Goal: Task Accomplishment & Management: Use online tool/utility

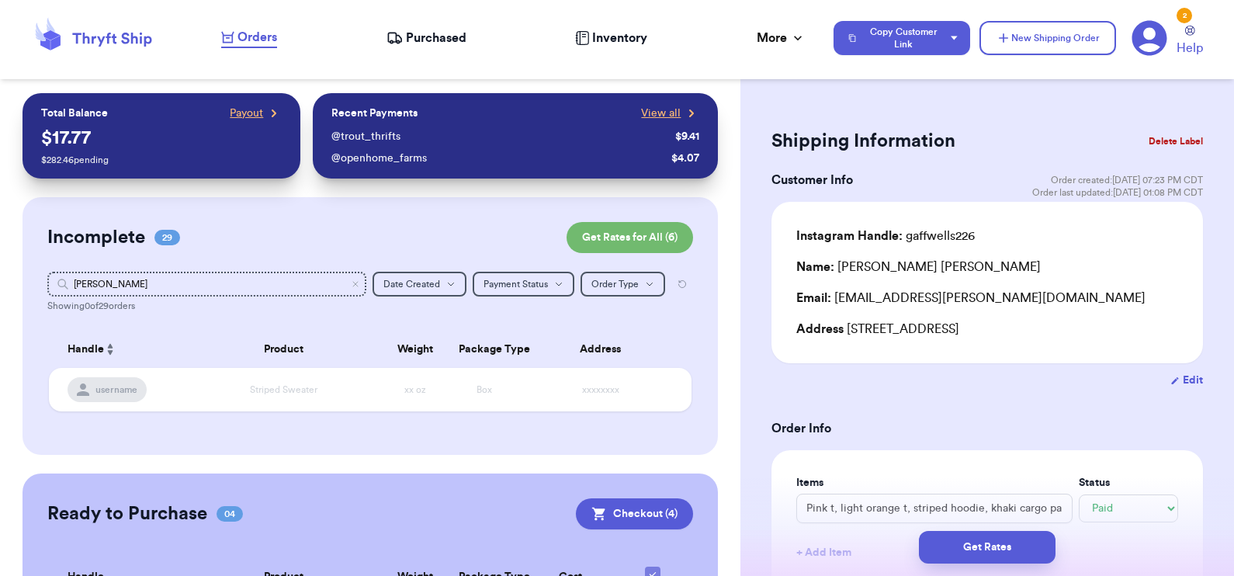
select select "paid"
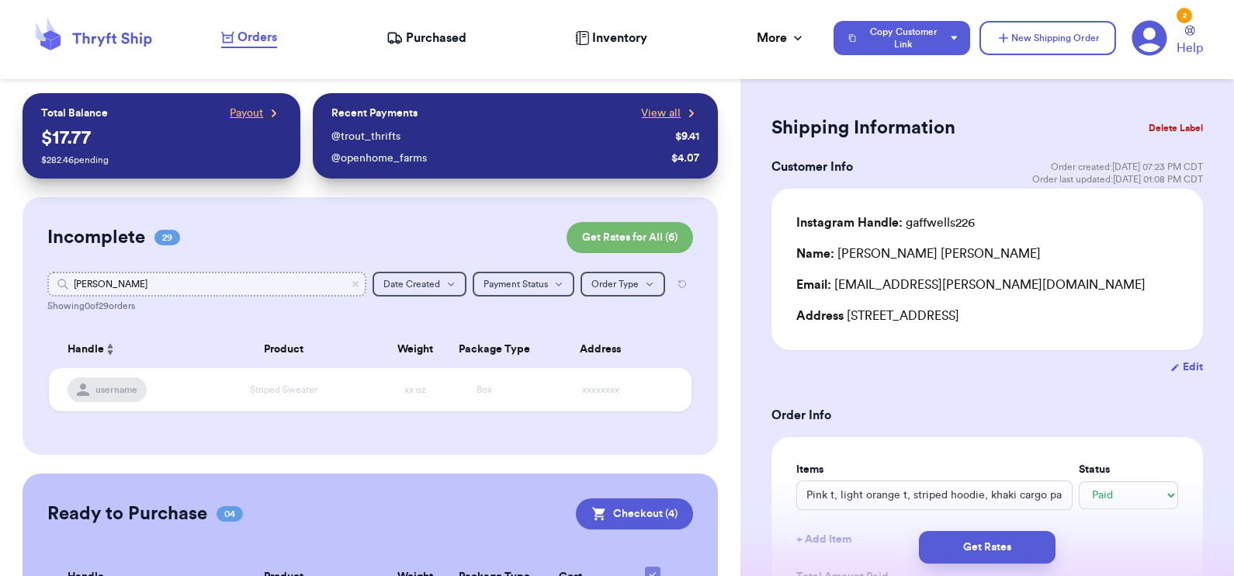
click at [116, 283] on input "[PERSON_NAME]" at bounding box center [207, 284] width 320 height 25
type input "a"
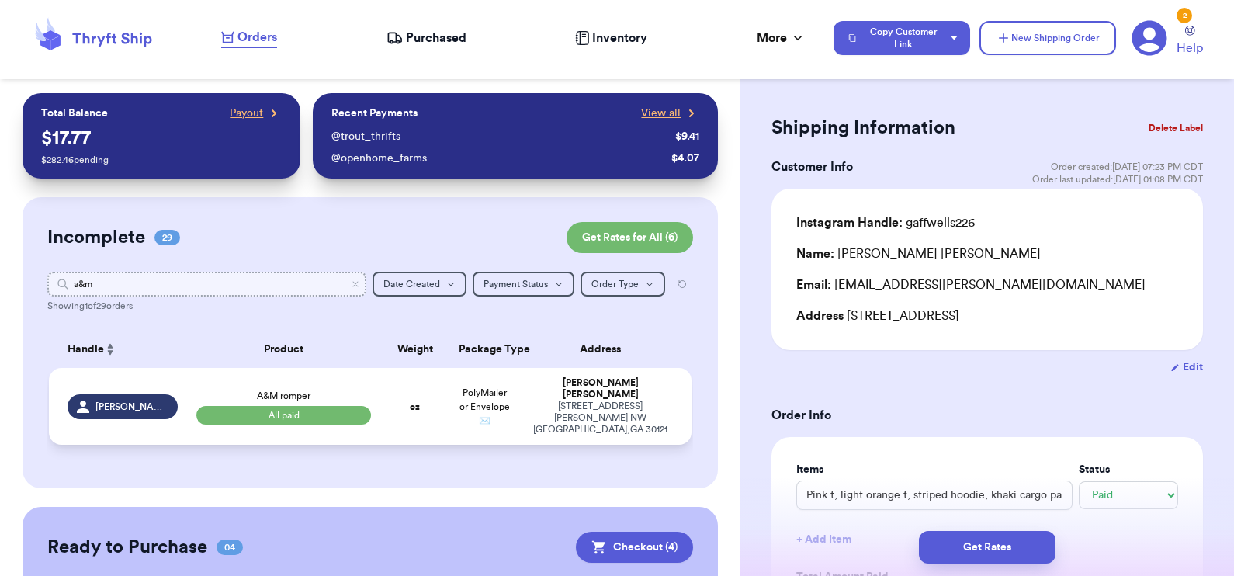
type input "a&m"
click at [387, 405] on td "oz" at bounding box center [414, 406] width 69 height 77
type input "A&M romper"
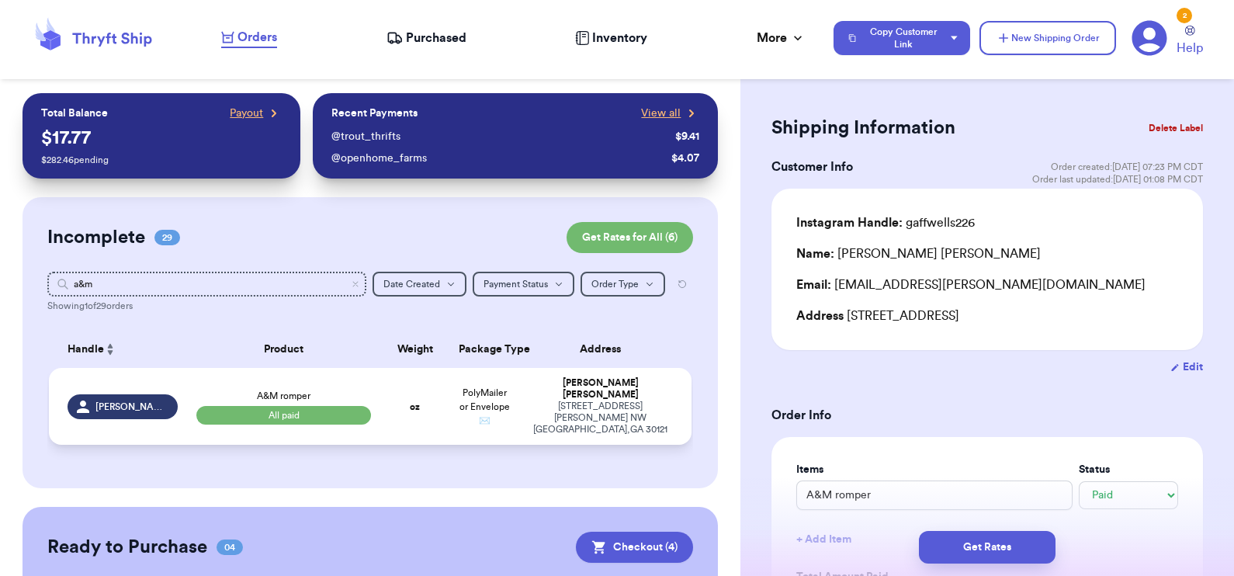
type input "0"
type input "12.5"
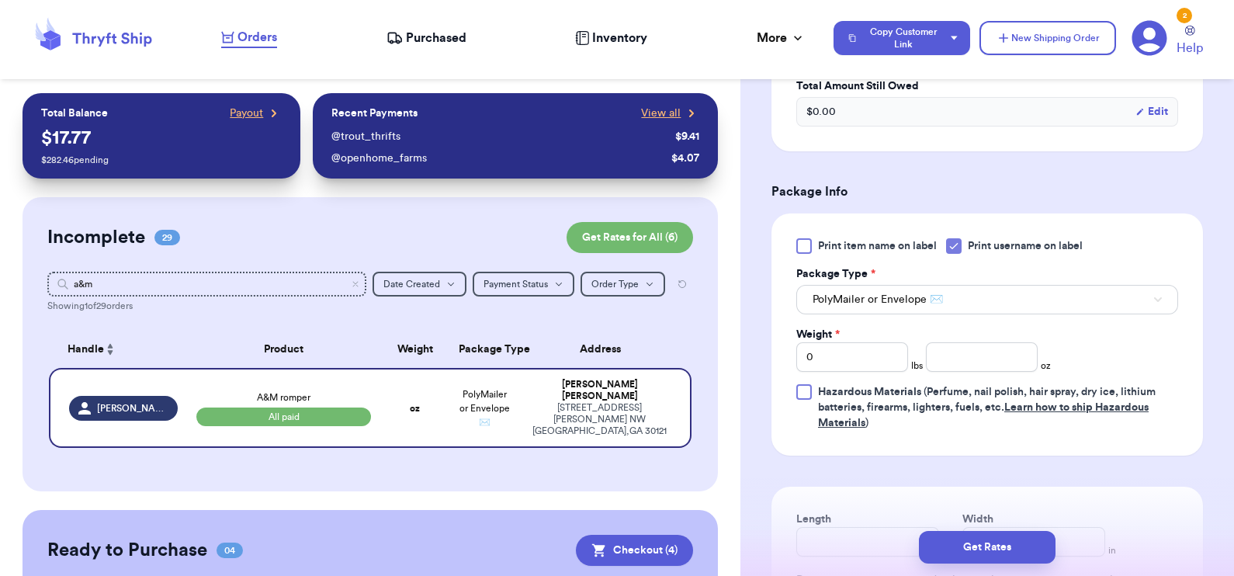
scroll to position [582, 0]
click at [968, 343] on input "number" at bounding box center [982, 357] width 112 height 29
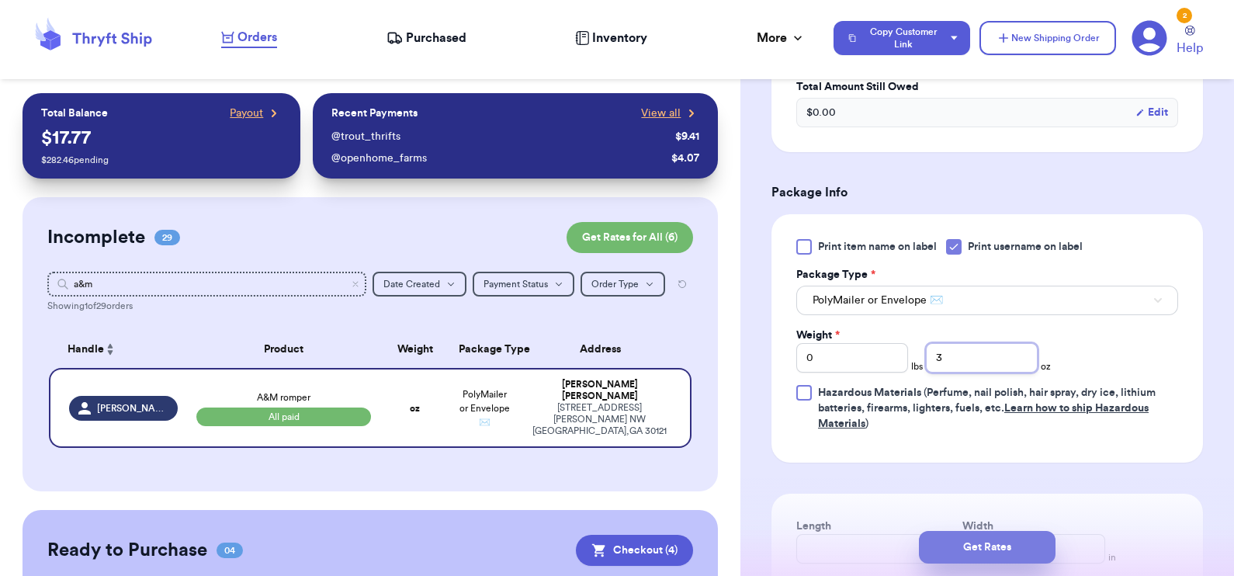
type input "3"
click at [995, 545] on button "Get Rates" at bounding box center [987, 547] width 137 height 33
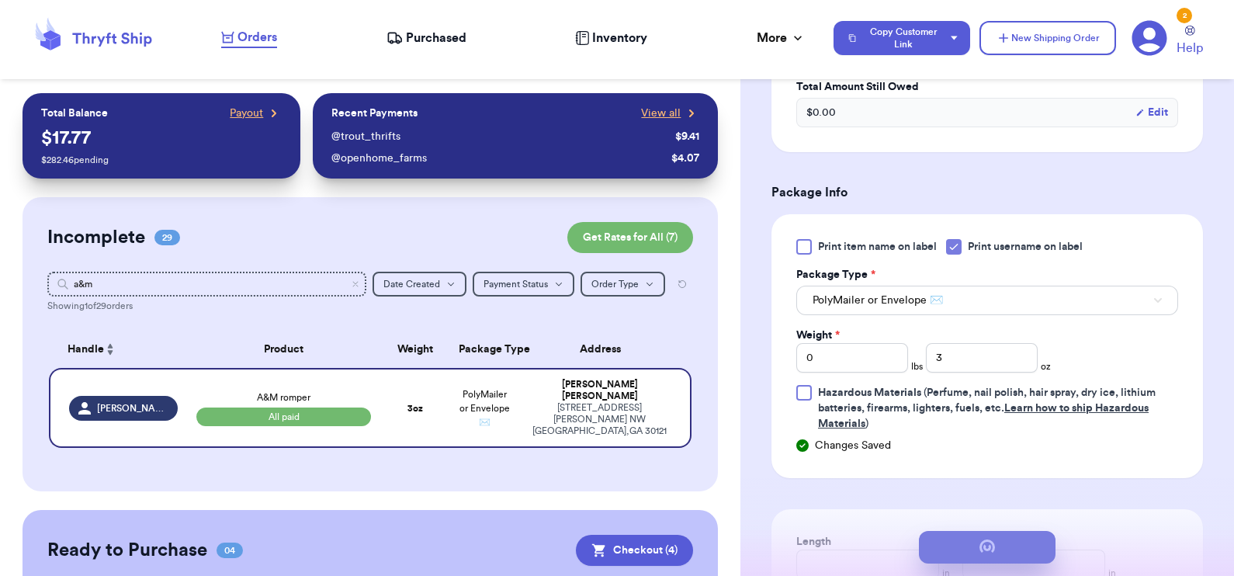
scroll to position [0, 0]
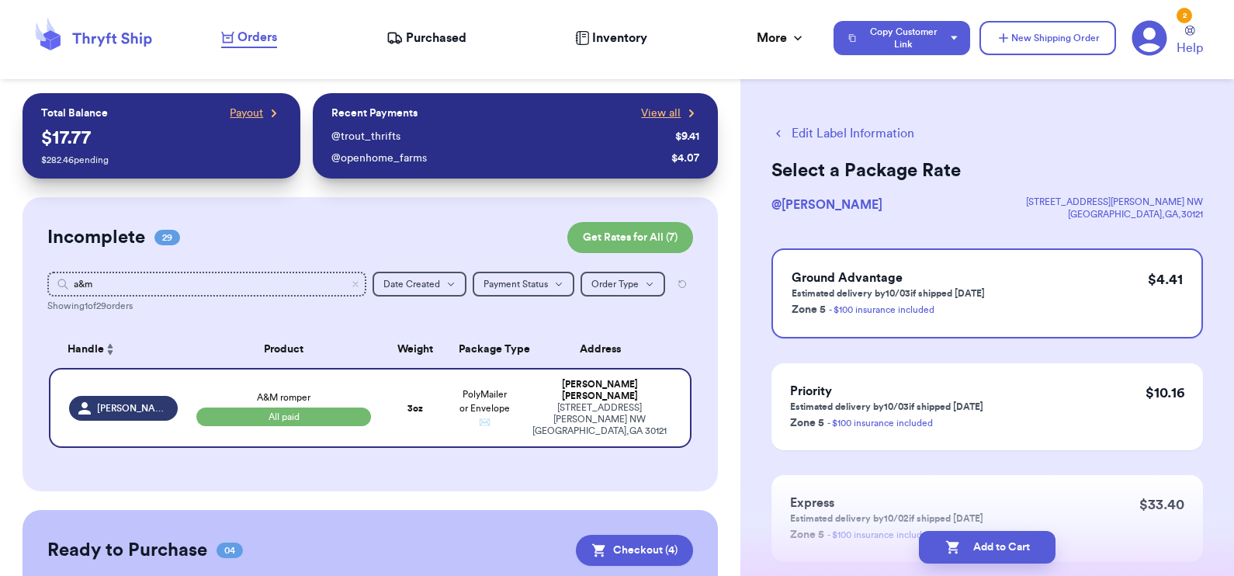
click at [995, 545] on button "Add to Cart" at bounding box center [987, 547] width 137 height 33
checkbox input "true"
select select "paid"
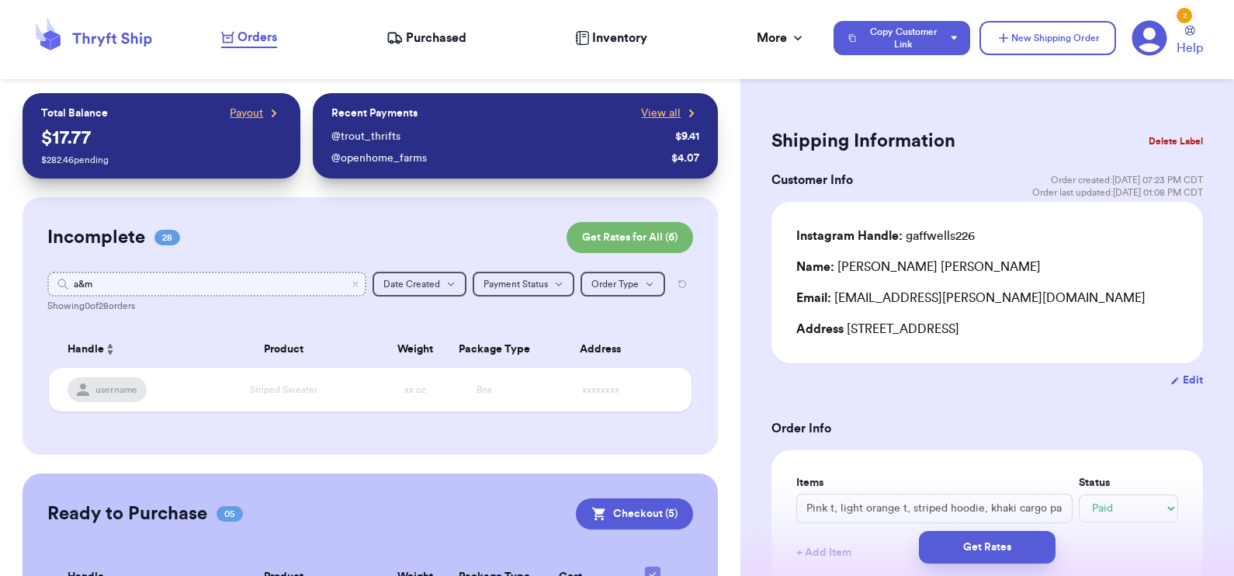
drag, startPoint x: 99, startPoint y: 281, endPoint x: 5, endPoint y: 280, distance: 93.1
click at [5, 280] on div "Customer Link New Order Total Balance Payout $ 17.77 $ 282.46 pending Recent Pa…" at bounding box center [370, 545] width 740 height 905
type input "d"
type input "r"
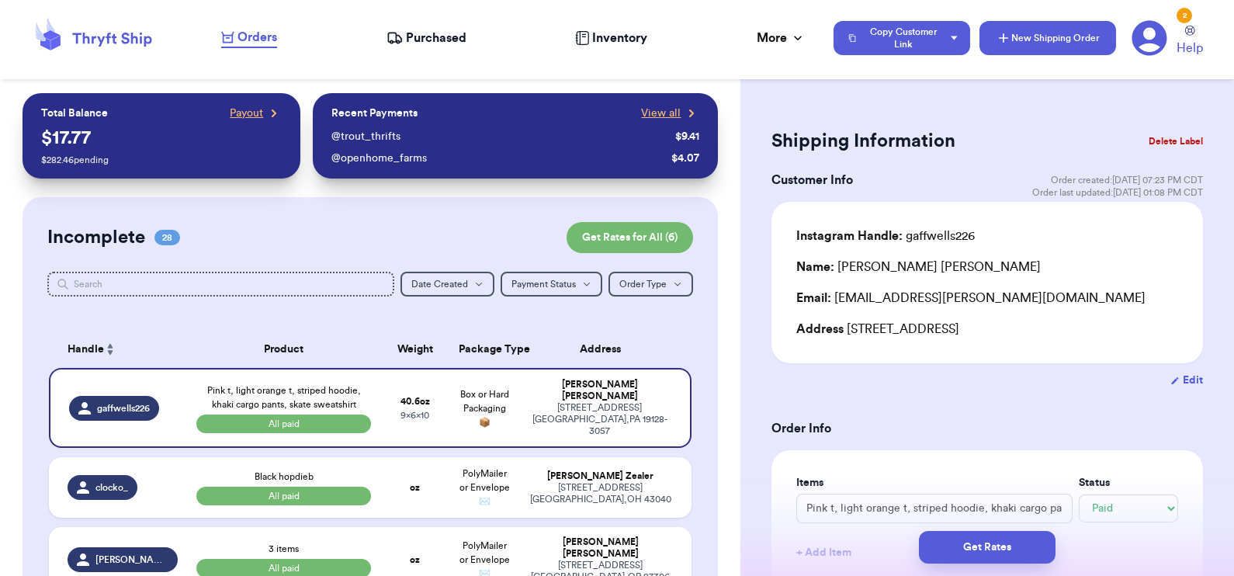
click at [1060, 39] on button "New Shipping Order" at bounding box center [1047, 38] width 137 height 34
select select "unknown"
type input "0"
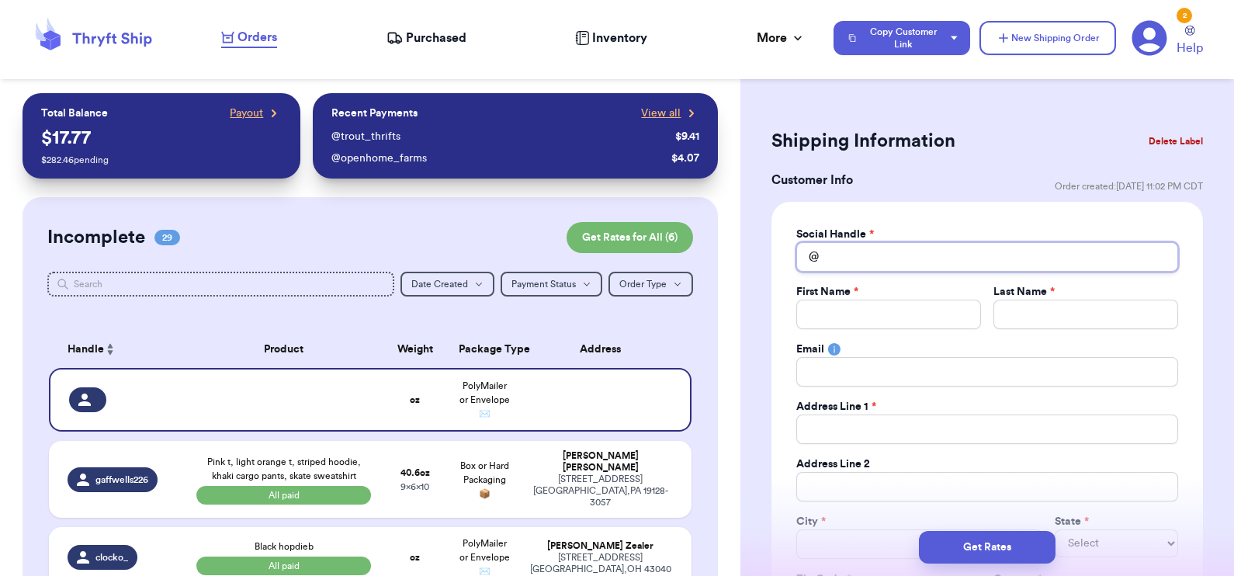
click at [923, 259] on input "Total Amount Paid" at bounding box center [987, 256] width 382 height 29
type input "d"
type input "da"
type input "dar"
type input "darc"
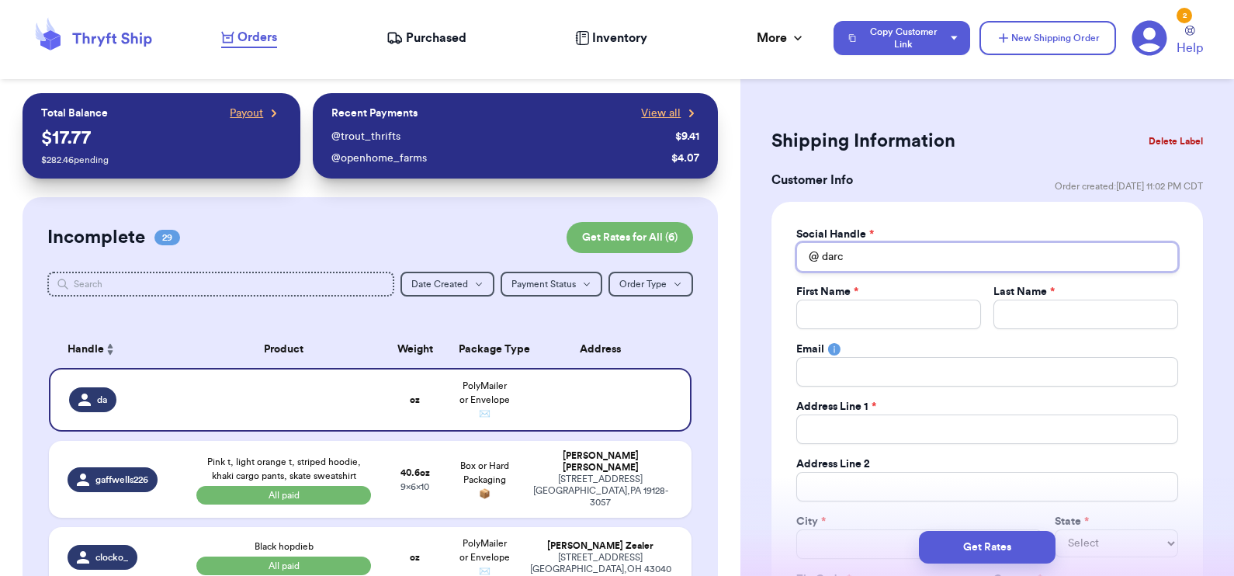
type input "[PERSON_NAME]"
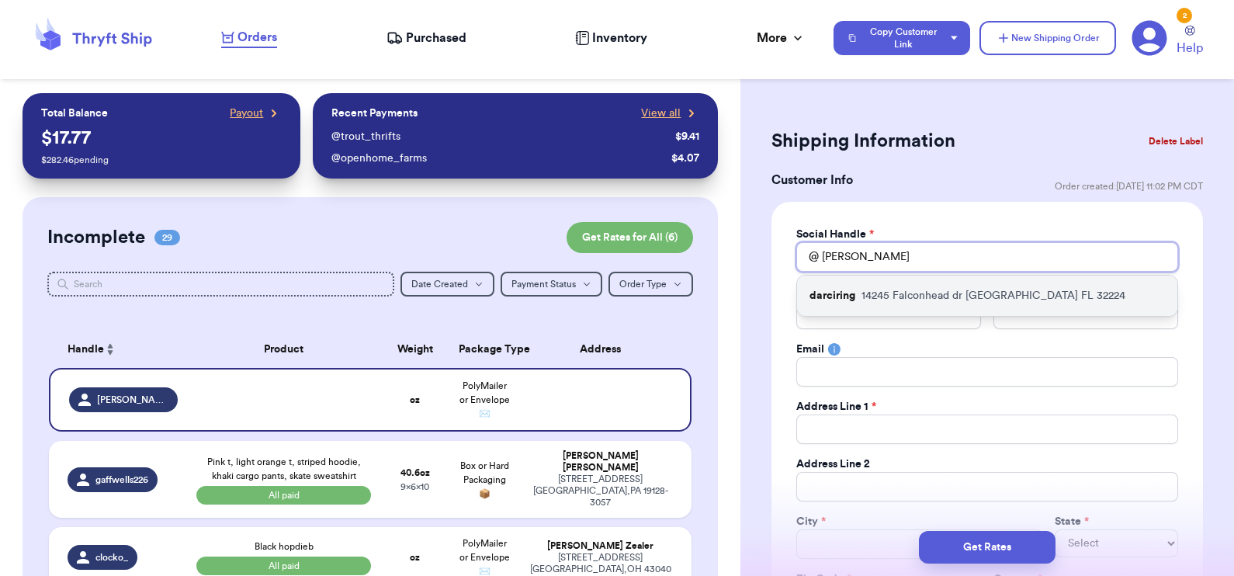
type input "[PERSON_NAME]"
click at [926, 288] on p "[STREET_ADDRESS]" at bounding box center [993, 296] width 264 height 16
type input "darciring"
type input "[PERSON_NAME]"
type input "Ring"
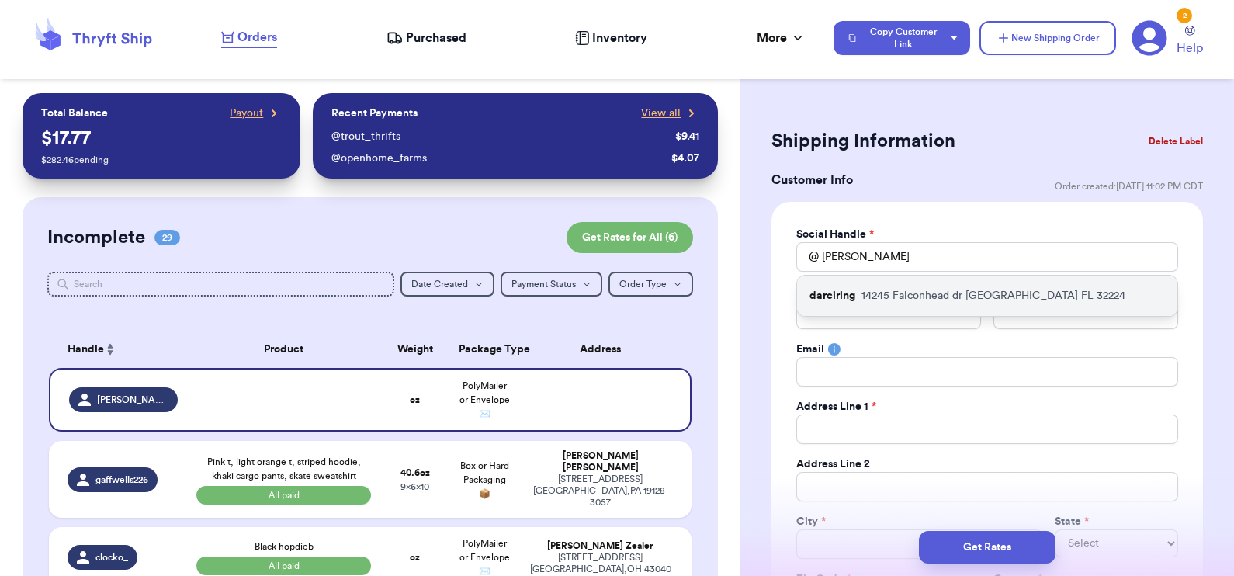
type input "[EMAIL_ADDRESS][DOMAIN_NAME]"
type input "14245 Falconhead dr"
type input "[GEOGRAPHIC_DATA]"
select select "FL"
type input "32224"
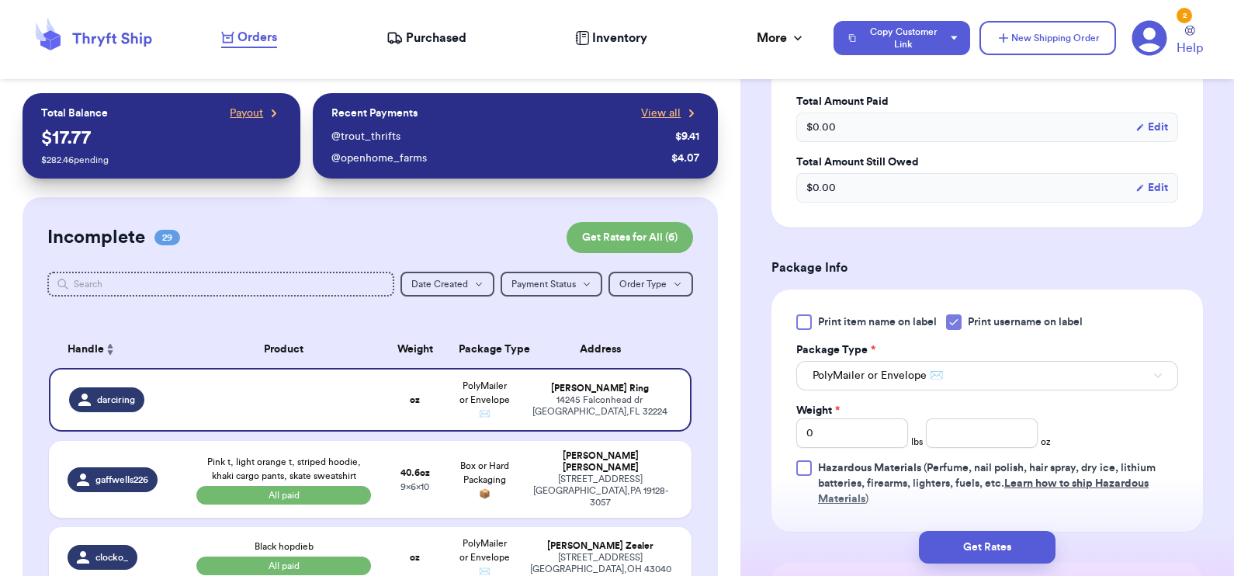
scroll to position [767, 0]
click at [849, 437] on input "0" at bounding box center [852, 434] width 112 height 29
type input "02"
click at [958, 436] on input "number" at bounding box center [982, 434] width 112 height 29
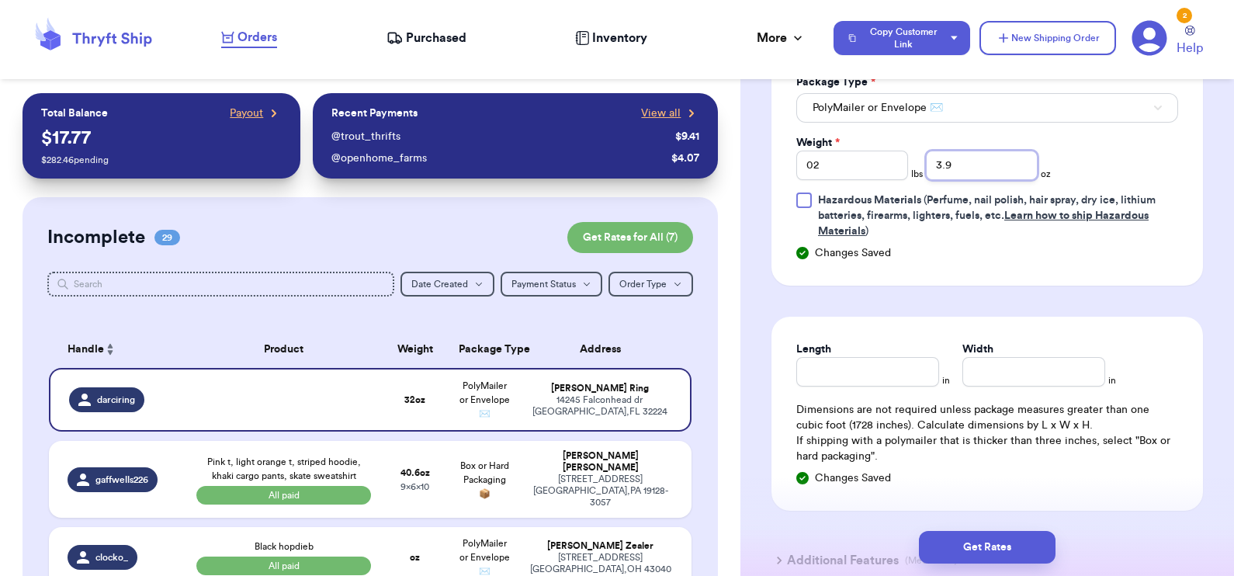
scroll to position [1043, 0]
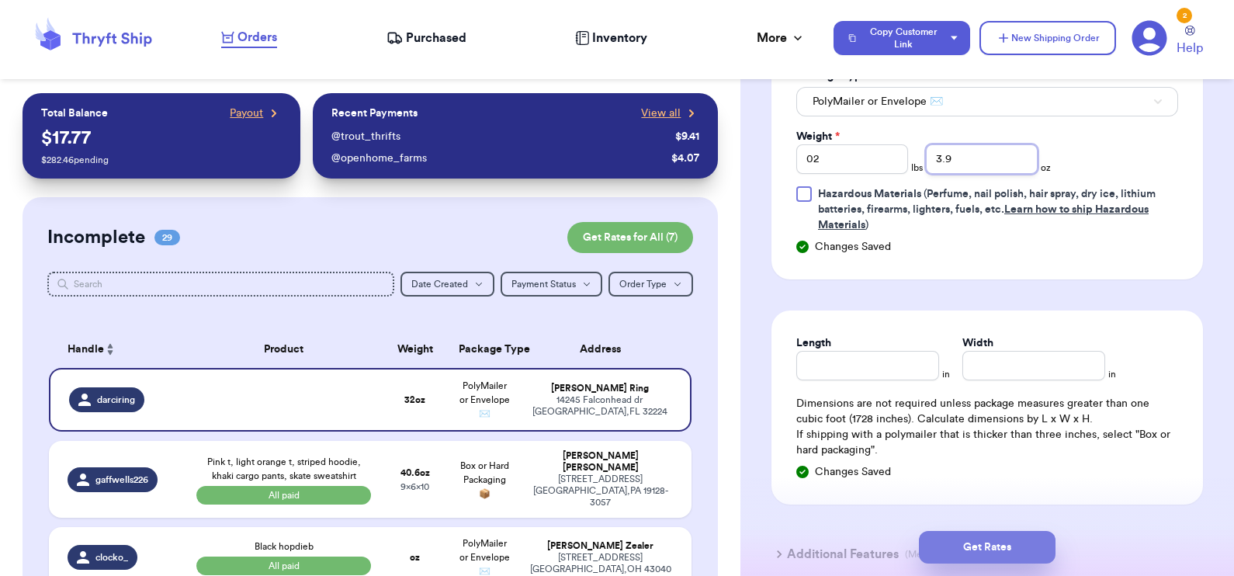
type input "3.9"
click at [983, 543] on button "Get Rates" at bounding box center [987, 547] width 137 height 33
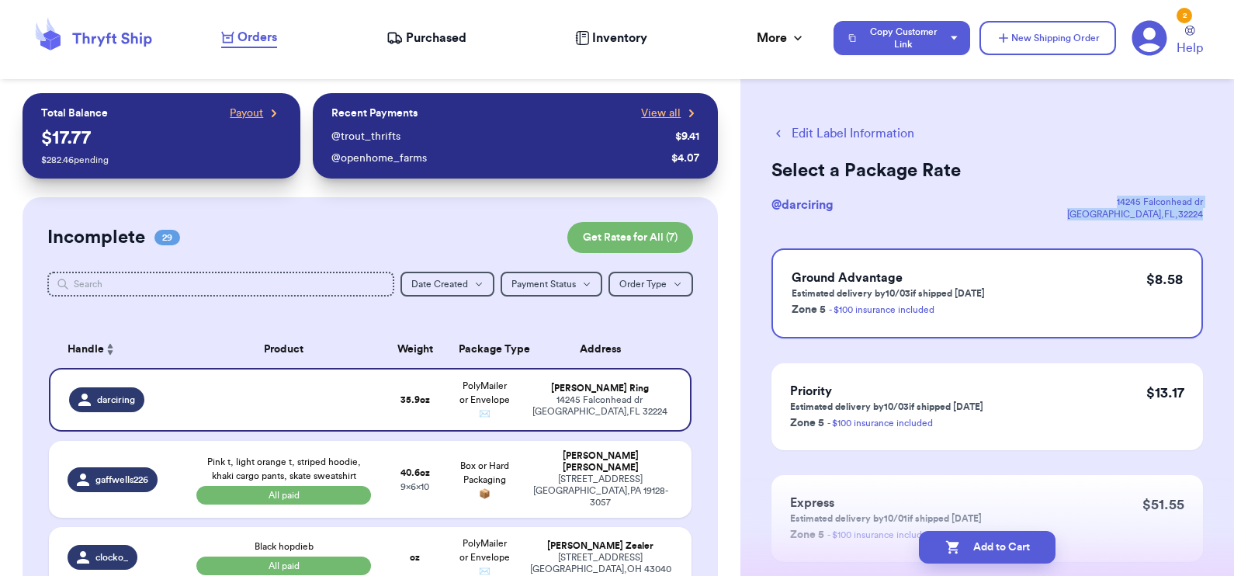
drag, startPoint x: 1098, startPoint y: 194, endPoint x: 1198, endPoint y: 218, distance: 102.9
click at [1198, 218] on div "Edit Label Information Select a Package Rate @ darciring [STREET_ADDRESS] Groun…" at bounding box center [986, 381] width 493 height 577
copy div "[STREET_ADDRESS][PERSON_NAME]"
click at [1216, 151] on div "Edit Label Information Select a Package Rate @ darciring [STREET_ADDRESS] Groun…" at bounding box center [986, 381] width 493 height 577
click at [802, 126] on button "Edit Label Information" at bounding box center [842, 133] width 143 height 19
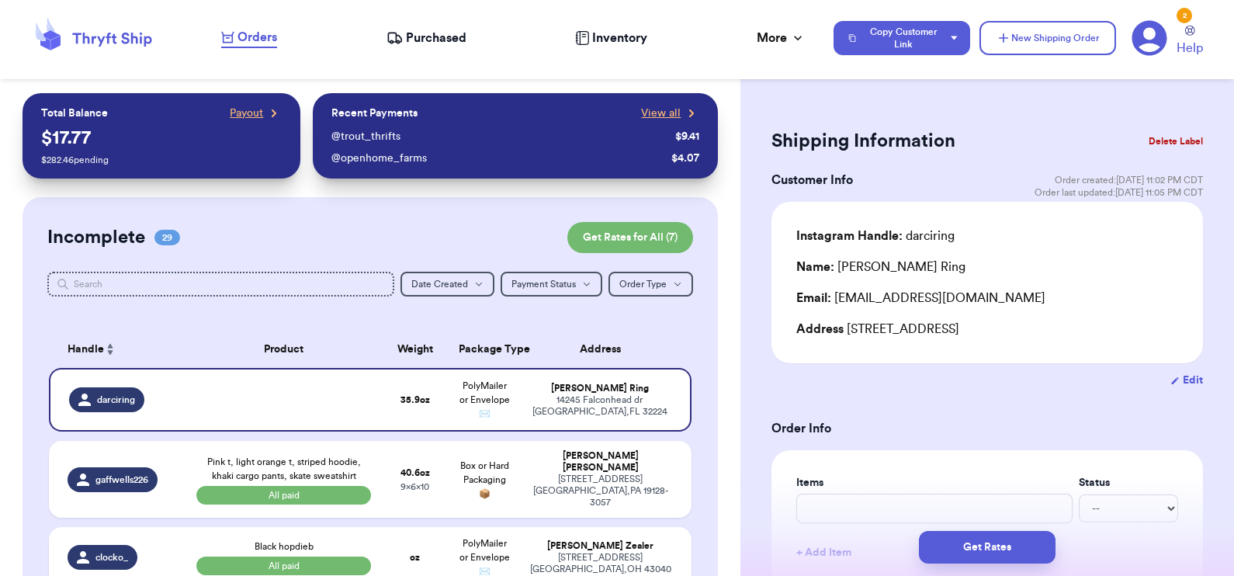
click at [1149, 143] on button "Delete Label" at bounding box center [1175, 141] width 67 height 34
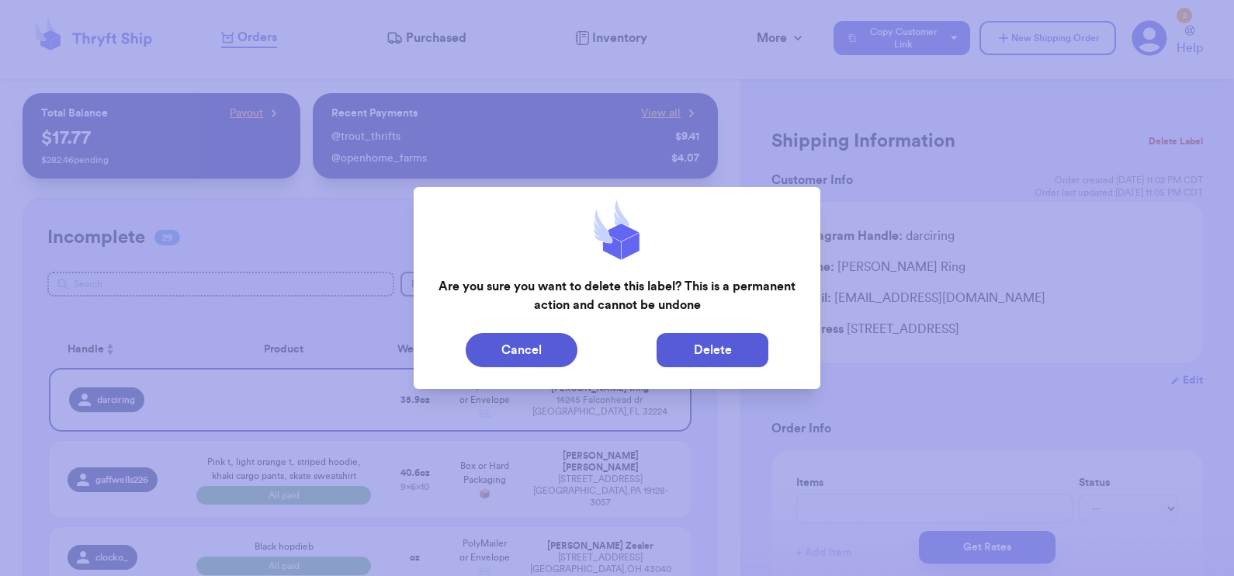
click at [725, 347] on button "Delete" at bounding box center [712, 350] width 112 height 34
type input "3.8999999999999986"
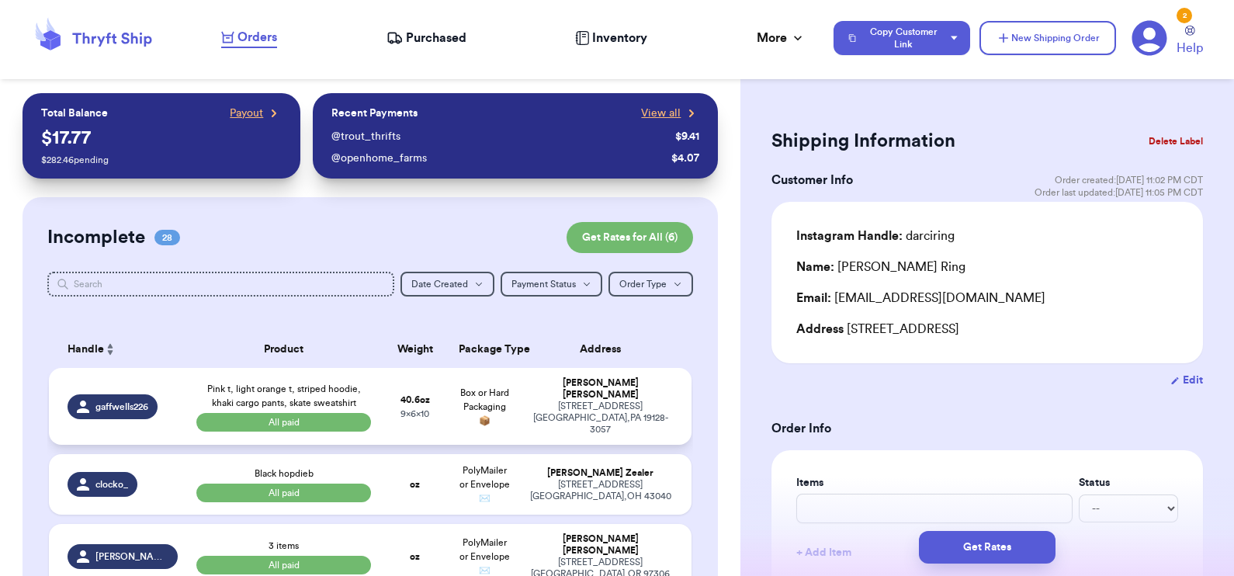
click at [528, 413] on div "[STREET_ADDRESS]" at bounding box center [600, 417] width 145 height 35
type input "Pink t, light orange t, striped hoodie, khaki cargo pants, skate sweatshirt"
select select "paid"
type input "8.600000000000001"
type input "10"
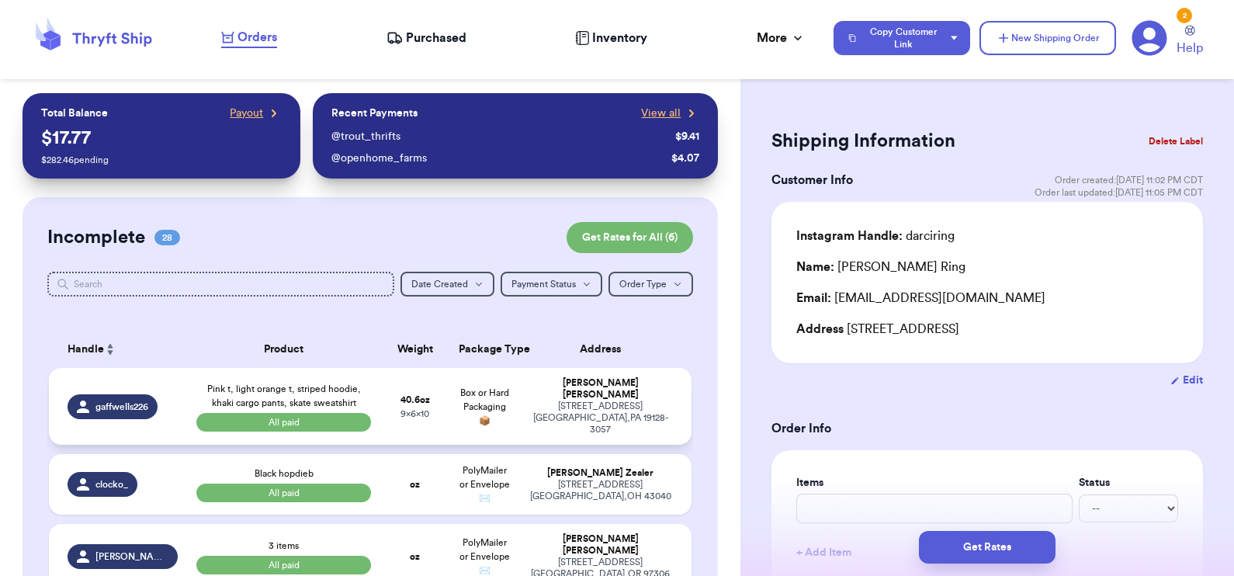
type input "9"
type input "86.5"
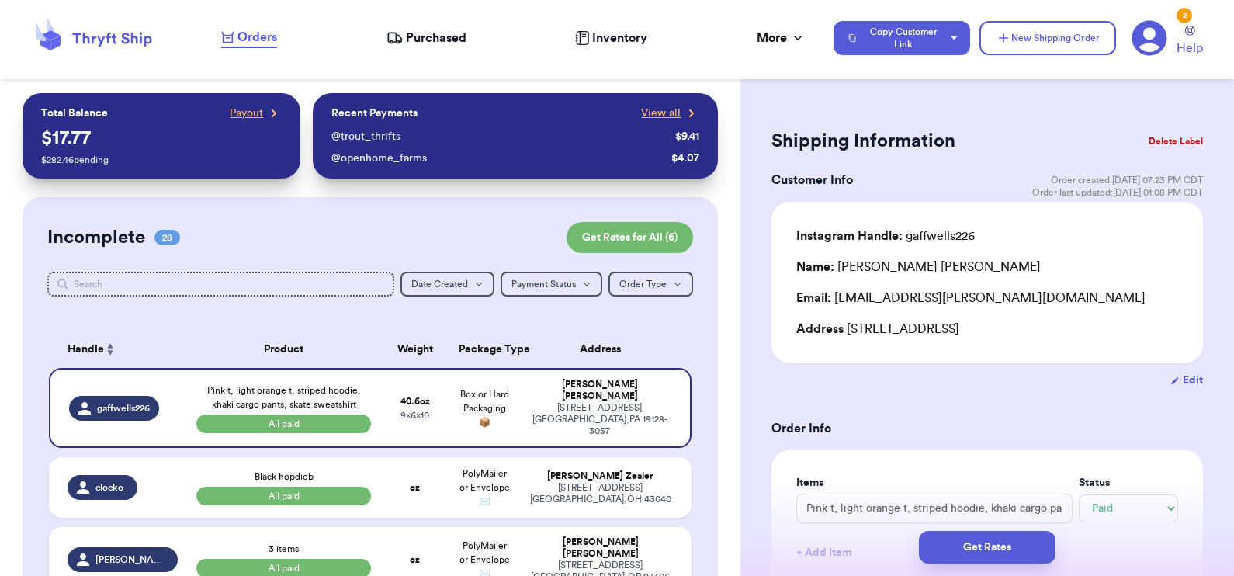
click at [1155, 138] on button "Delete Label" at bounding box center [1175, 141] width 67 height 34
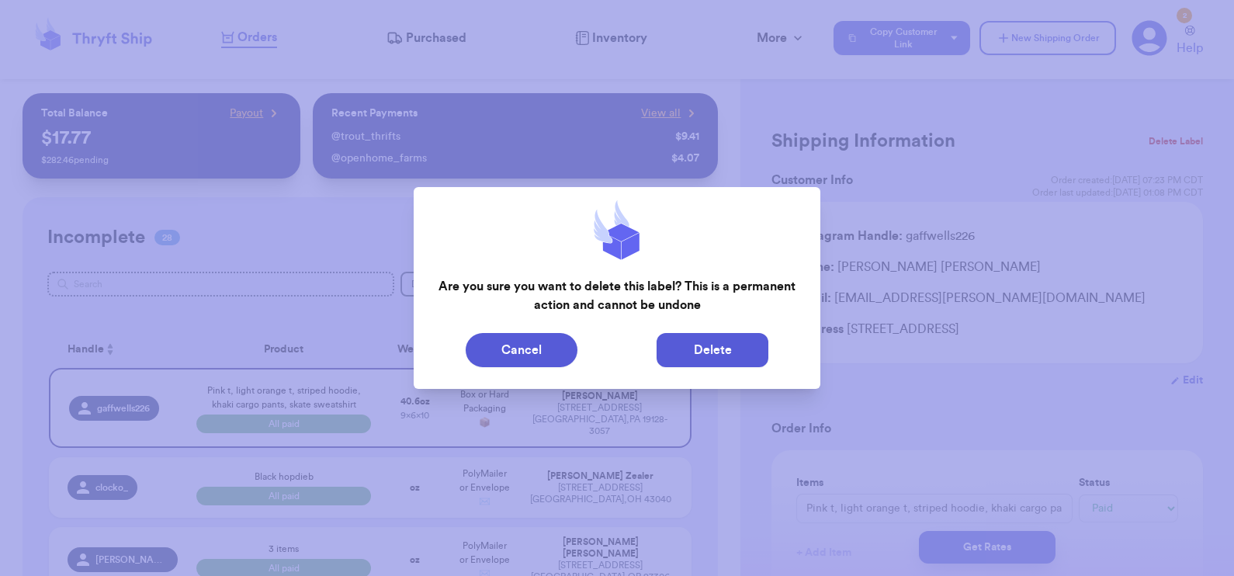
click at [691, 354] on button "Delete" at bounding box center [712, 350] width 112 height 34
type input "Black hopdieb"
type input "0"
type input "16.75"
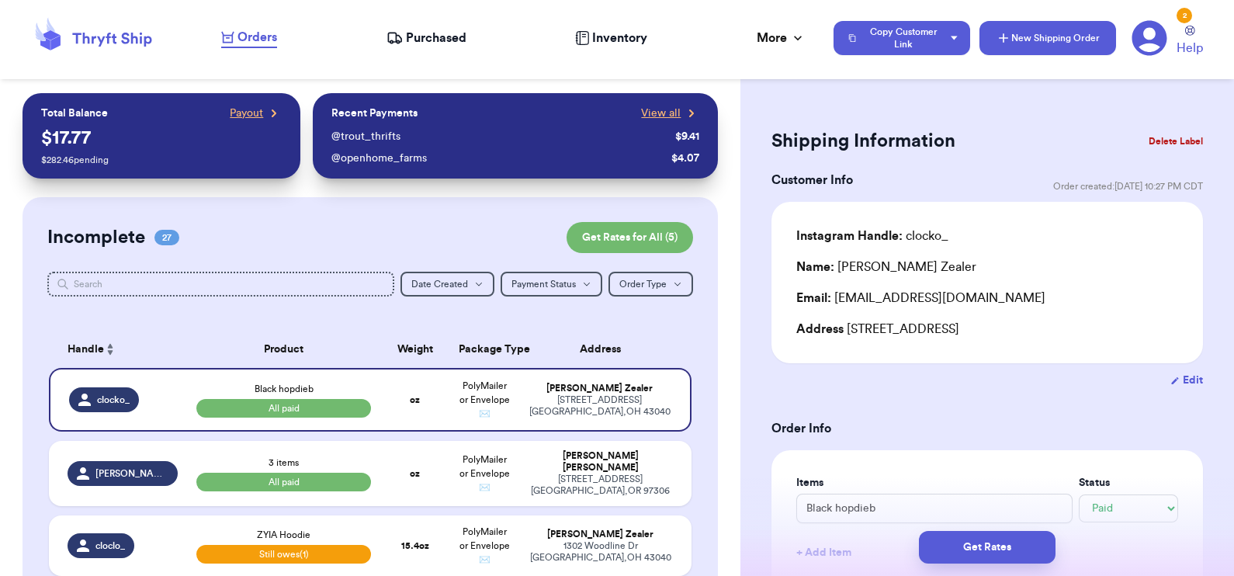
click at [1077, 32] on button "New Shipping Order" at bounding box center [1047, 38] width 137 height 34
select select "unknown"
type input "0"
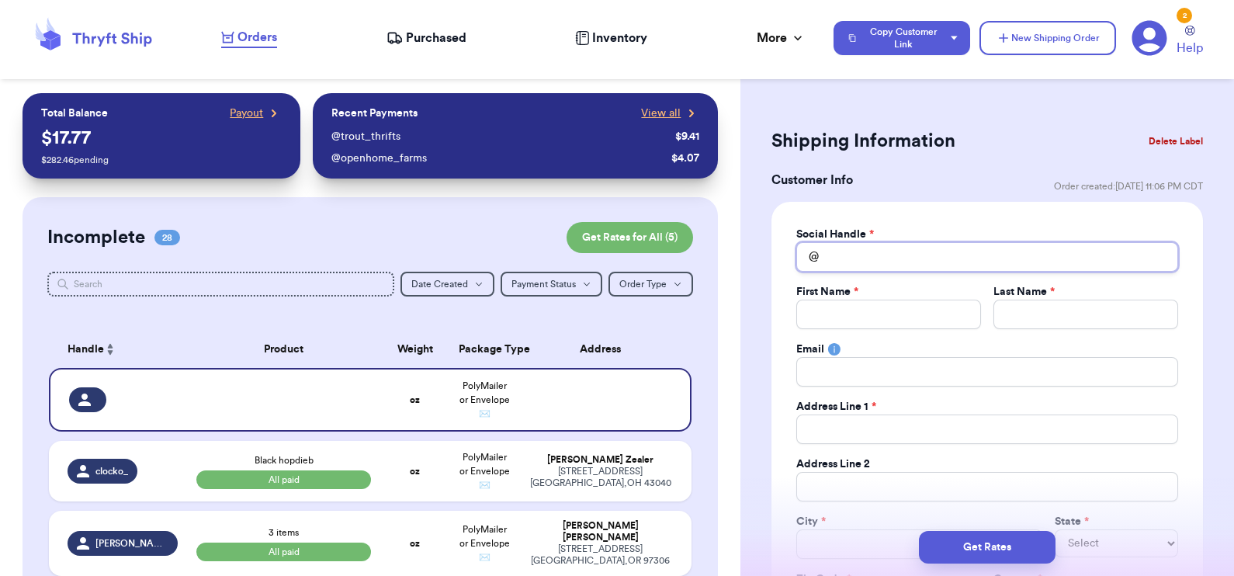
click at [904, 252] on input "Total Amount Paid" at bounding box center [987, 256] width 382 height 29
type input "l"
type input "li"
type input "lit"
type input "litt"
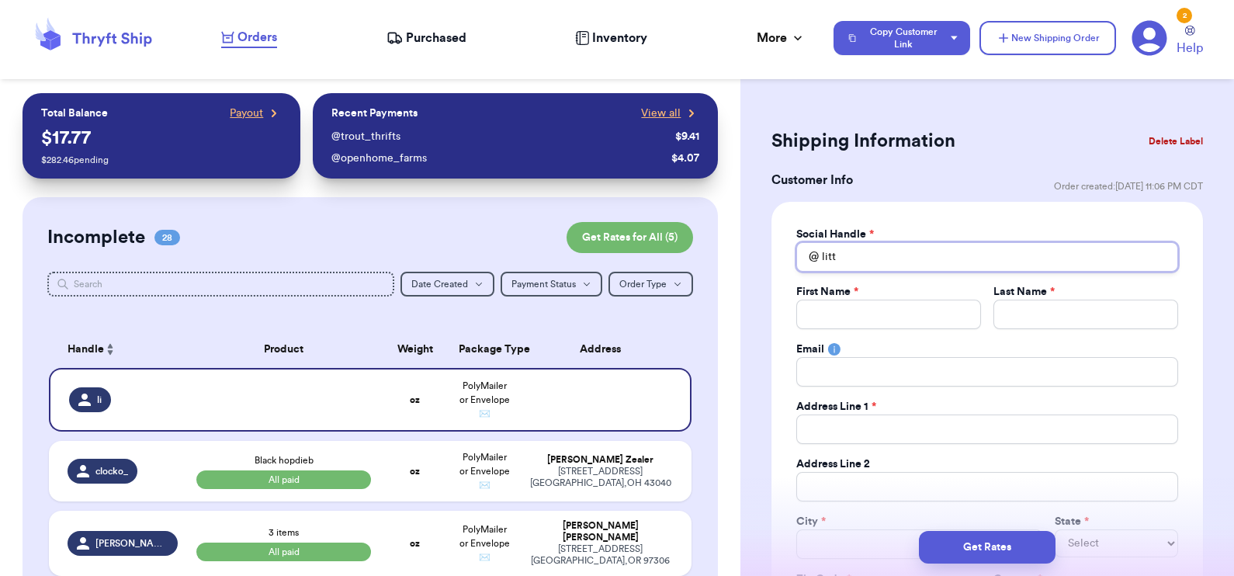
type input "littl"
type input "little"
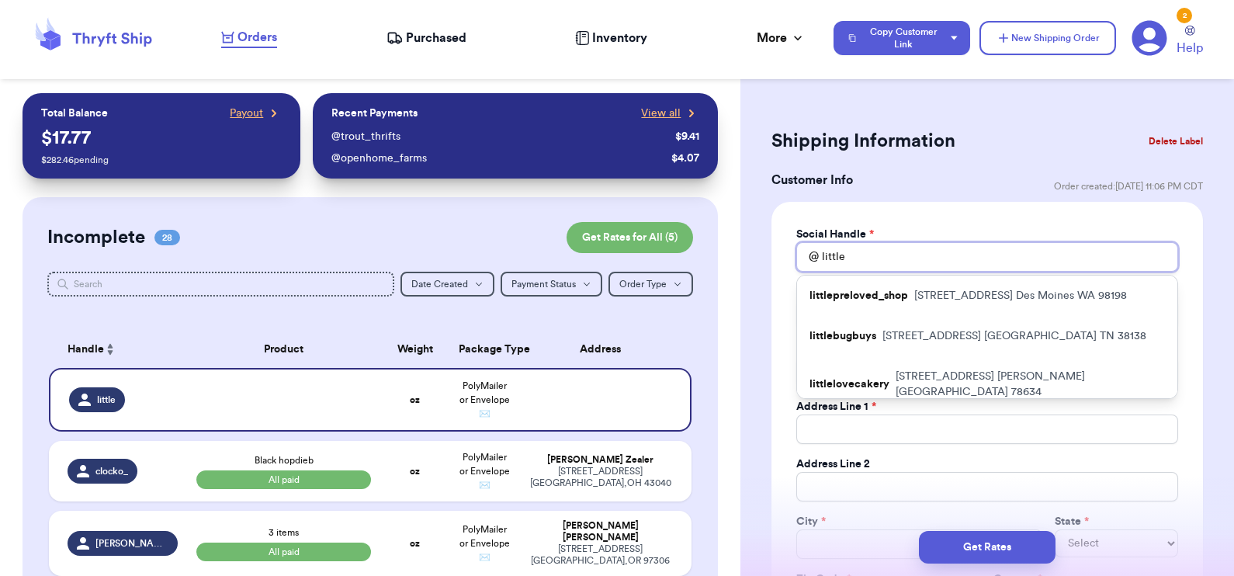
type input "littlep"
type input "littlepr"
type input "littlepre"
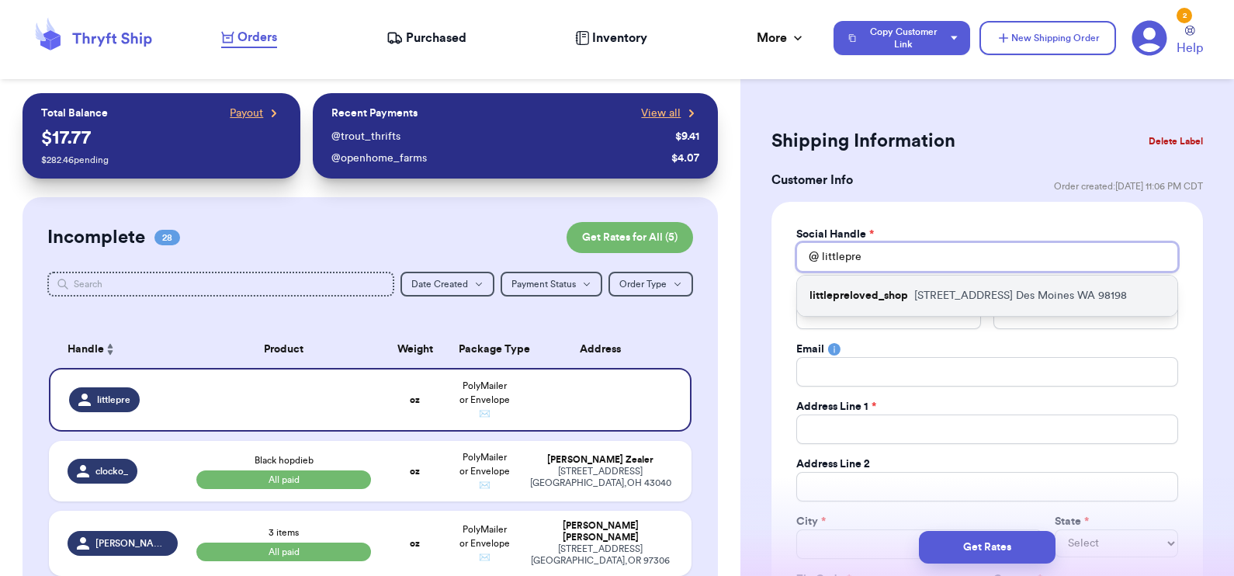
type input "littlepre"
click at [927, 298] on p "[STREET_ADDRESS]" at bounding box center [1020, 296] width 213 height 16
type input "littlepreloved_shop"
type input "[PERSON_NAME]"
type input "Protzeller"
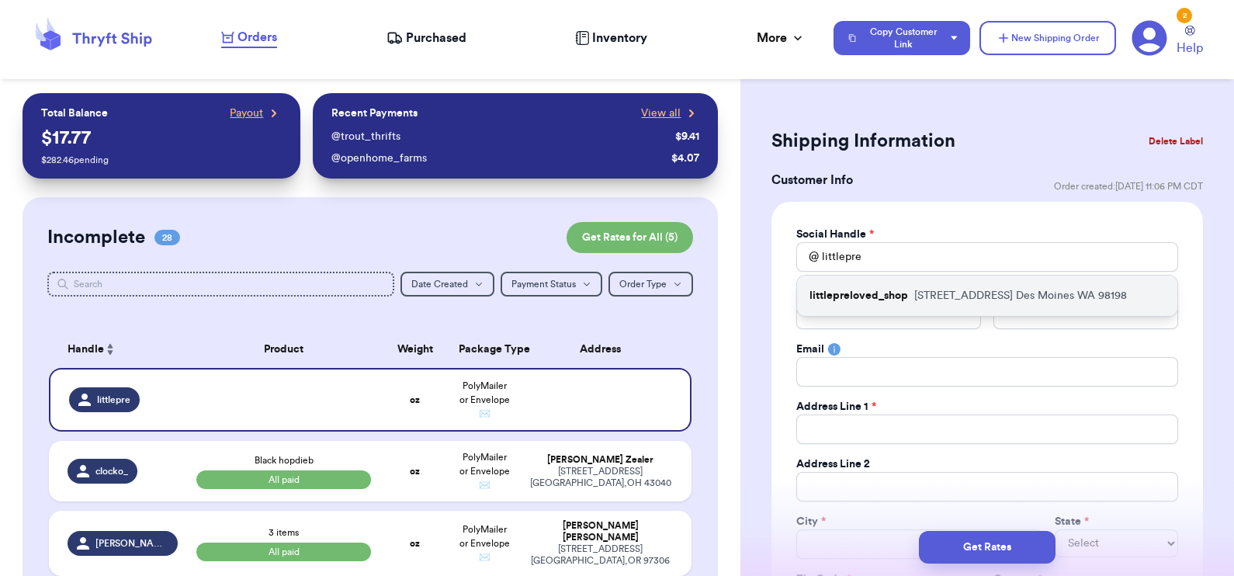
type input "[EMAIL_ADDRESS][DOMAIN_NAME]"
type input "[STREET_ADDRESS]"
type input "Des Moines"
select select "WA"
type input "98198"
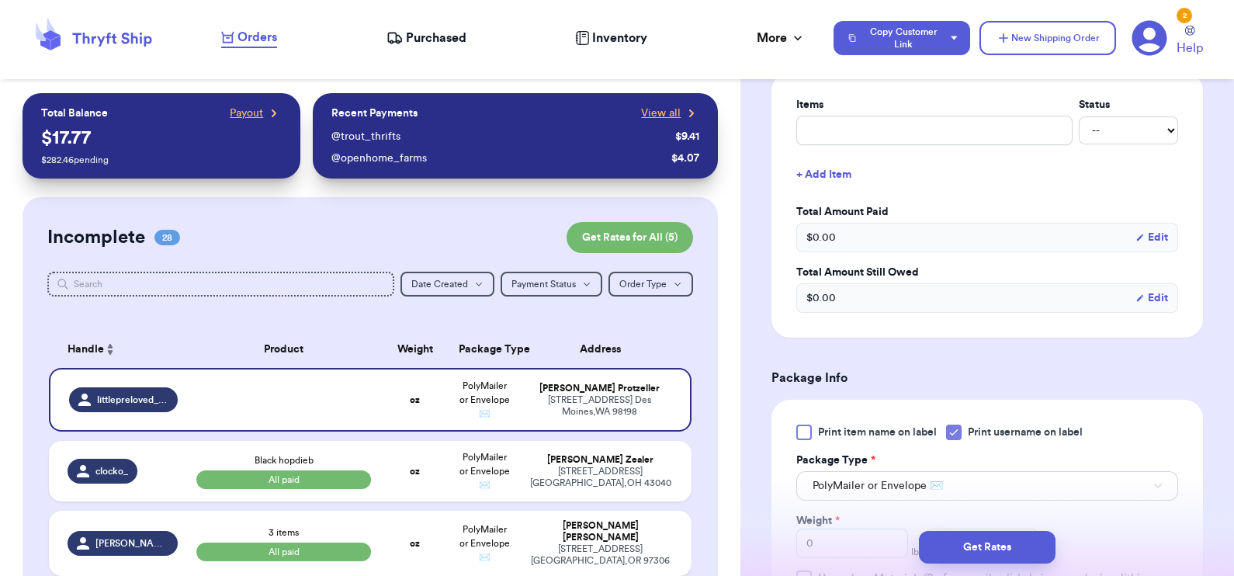
scroll to position [643, 0]
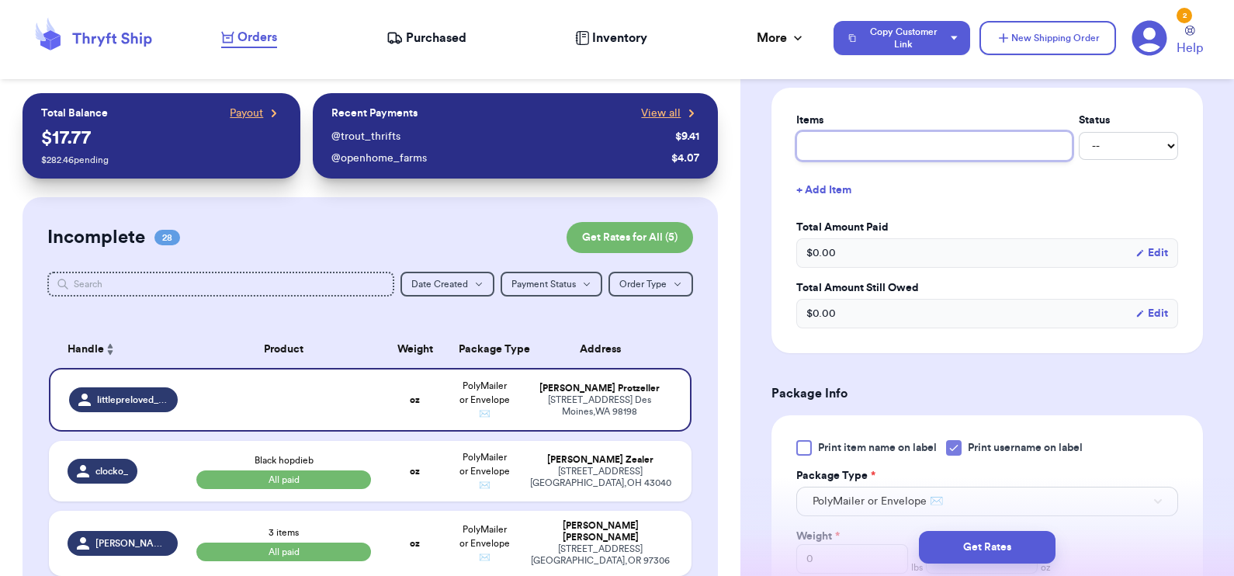
click at [843, 137] on input "text" at bounding box center [934, 145] width 276 height 29
type input "H"
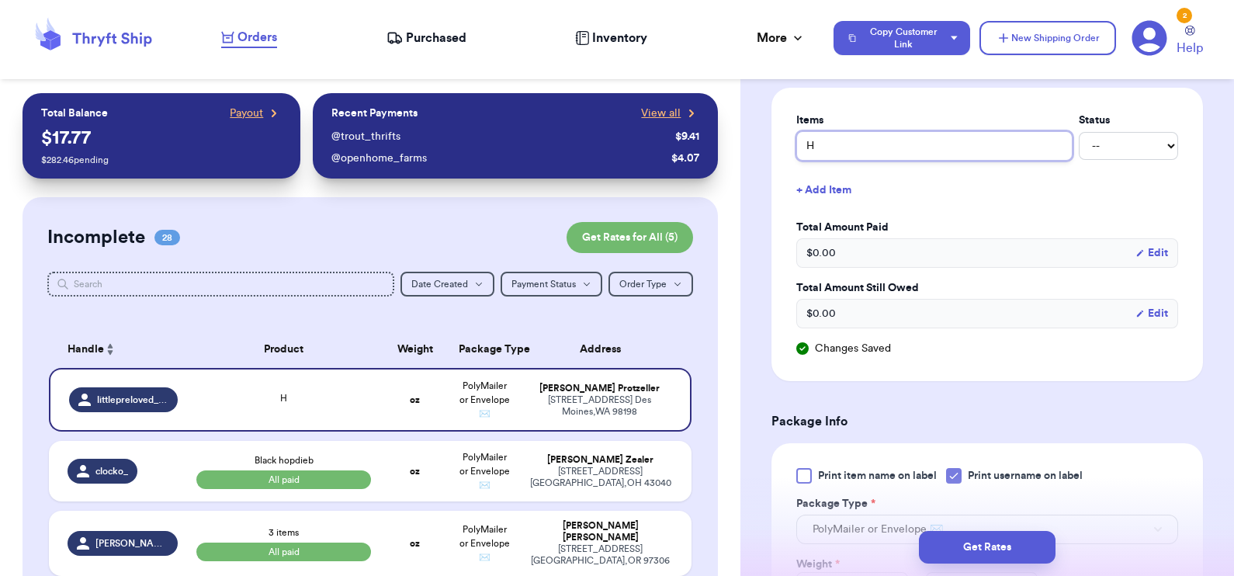
type input "Ha"
type input "Hat"
click at [830, 179] on button "+ Add Item" at bounding box center [987, 190] width 394 height 34
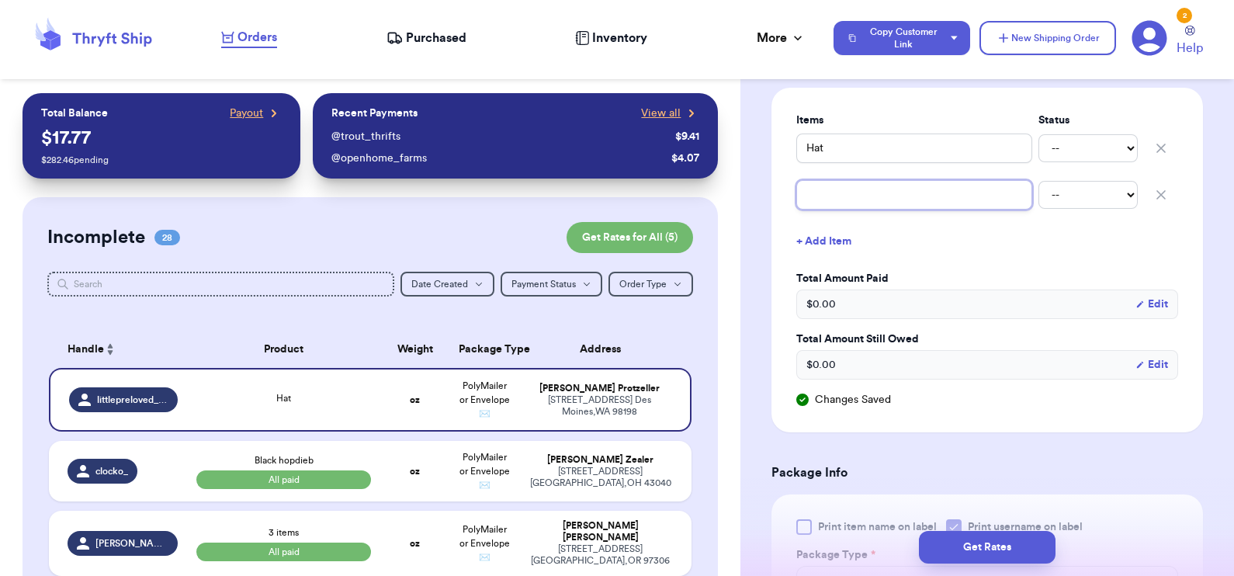
click at [833, 186] on input "text" at bounding box center [914, 194] width 236 height 29
type input "J"
type input "Jo"
type input "Jog"
type input "Jogg"
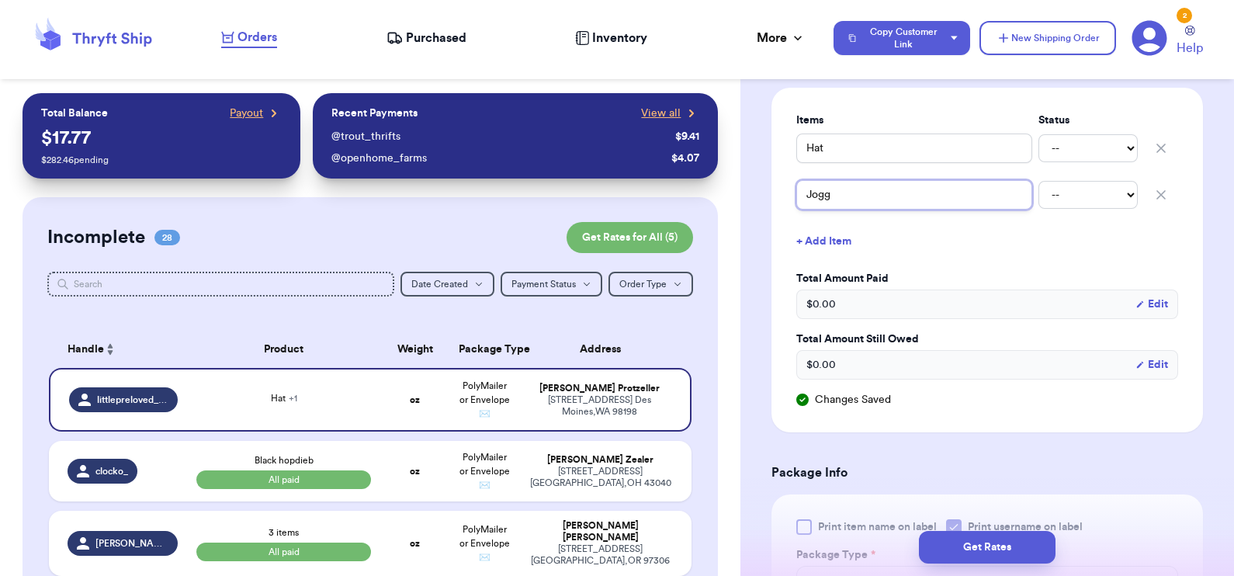
type input "Jogge"
type input "Jogger"
type input "Joggers"
click at [1076, 146] on select "-- Paid Owes" at bounding box center [1087, 148] width 99 height 28
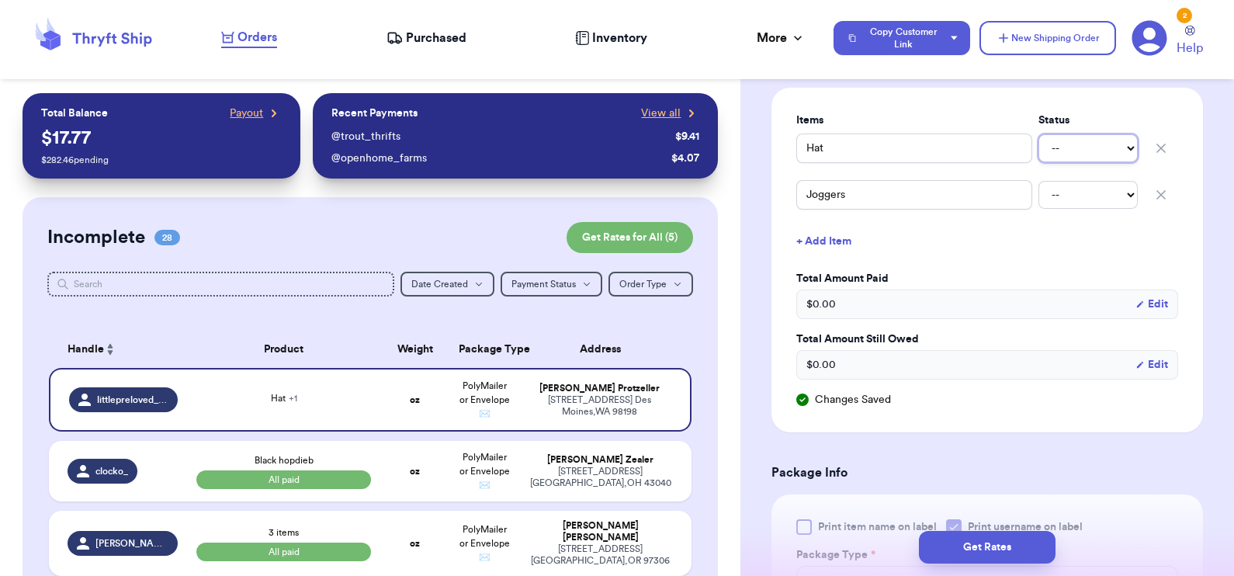
select select "paid"
click at [1038, 134] on select "-- Paid Owes" at bounding box center [1087, 148] width 99 height 28
click at [1079, 189] on select "-- Paid Owes" at bounding box center [1087, 195] width 99 height 28
select select "paid"
click at [1038, 181] on select "-- Paid Owes" at bounding box center [1087, 195] width 99 height 28
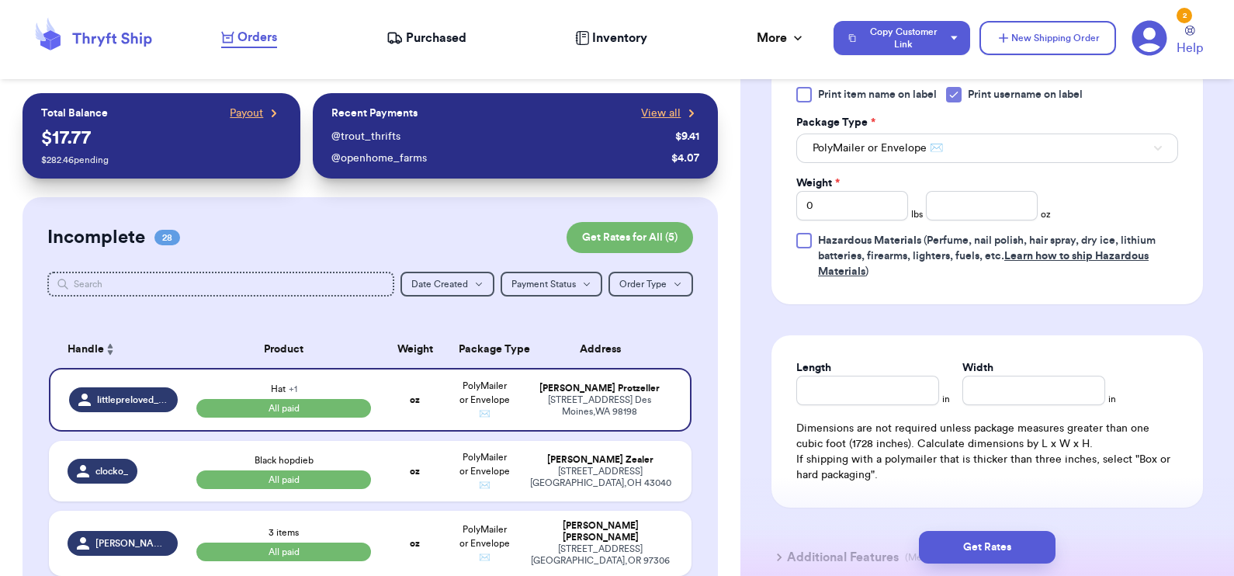
scroll to position [1075, 0]
click at [1001, 193] on input "number" at bounding box center [982, 206] width 112 height 29
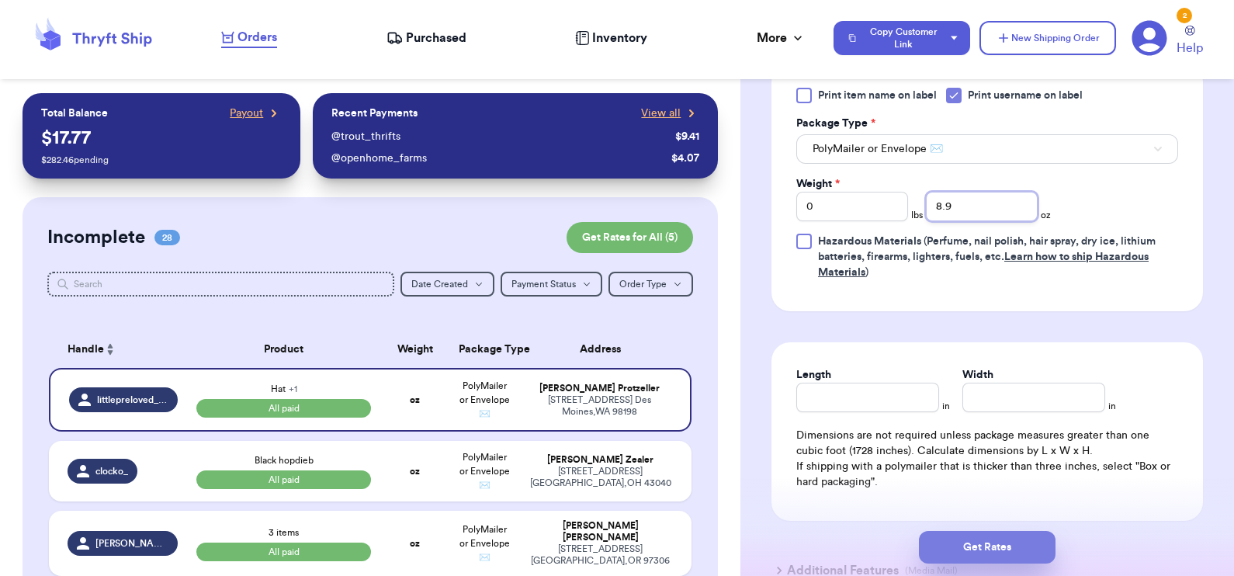
type input "8.9"
click at [984, 546] on button "Get Rates" at bounding box center [987, 547] width 137 height 33
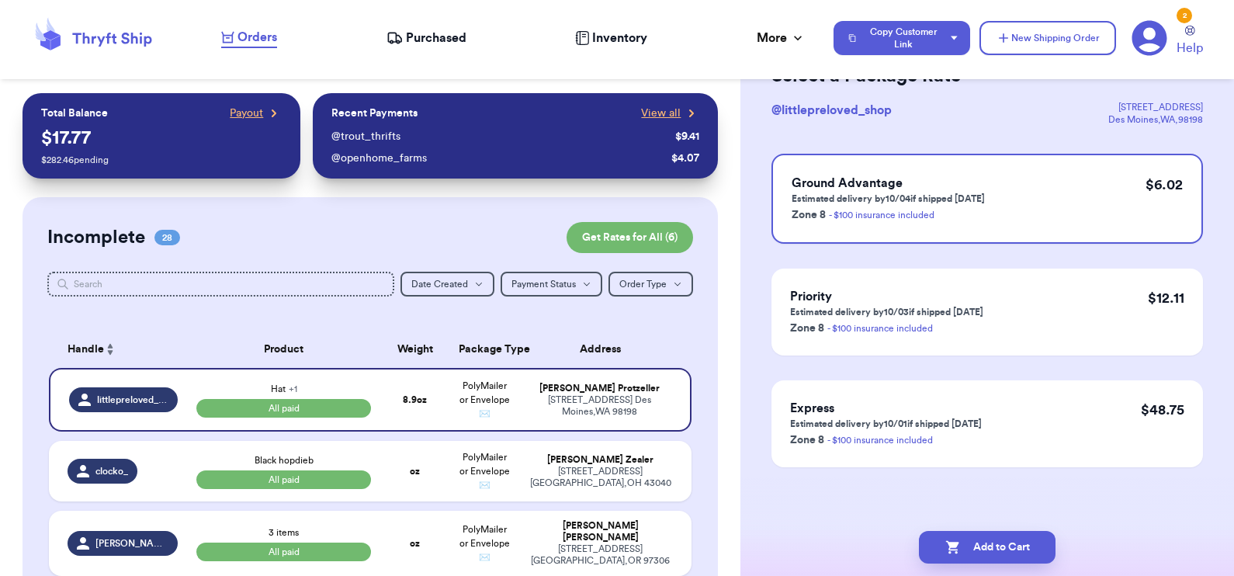
scroll to position [0, 0]
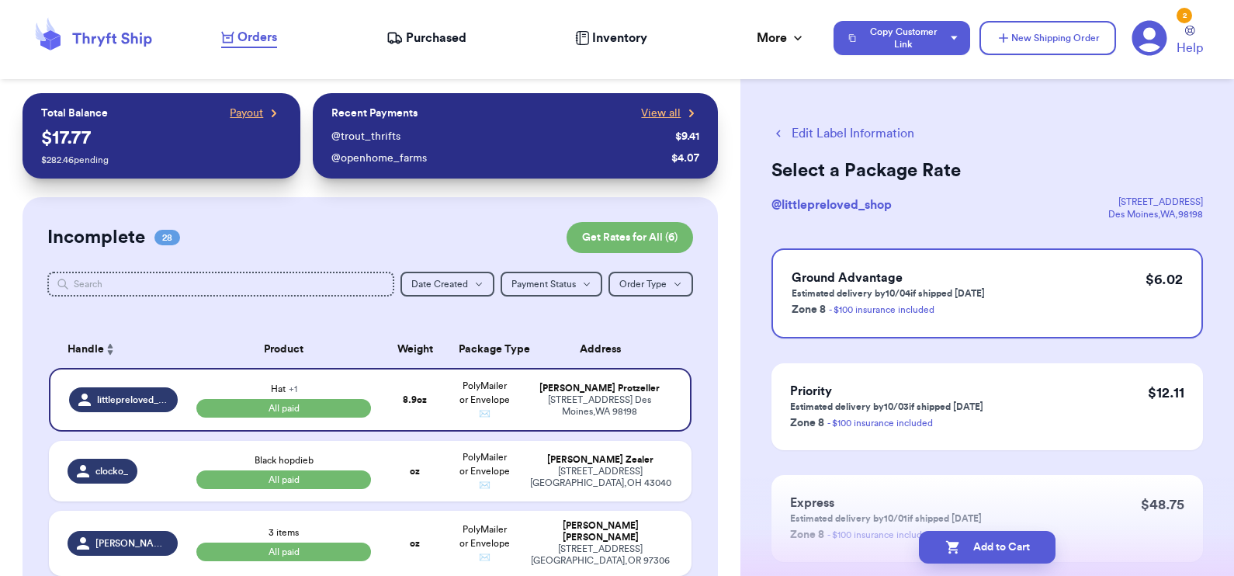
click at [850, 131] on button "Edit Label Information" at bounding box center [842, 133] width 143 height 19
select select "paid"
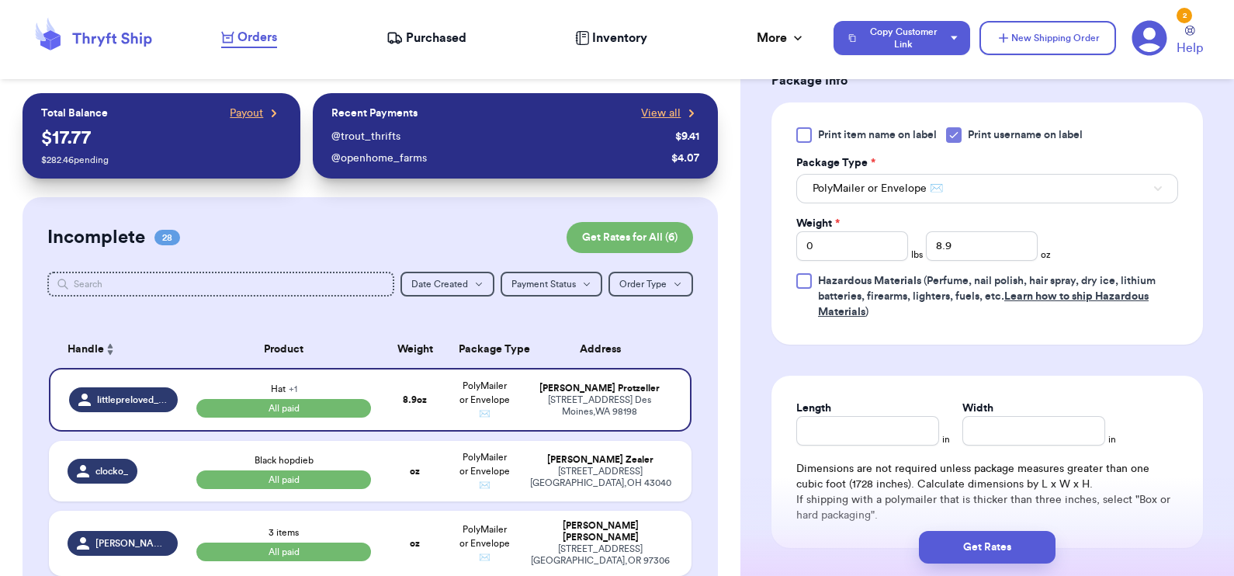
scroll to position [729, 0]
click at [874, 429] on input "Length" at bounding box center [867, 428] width 143 height 29
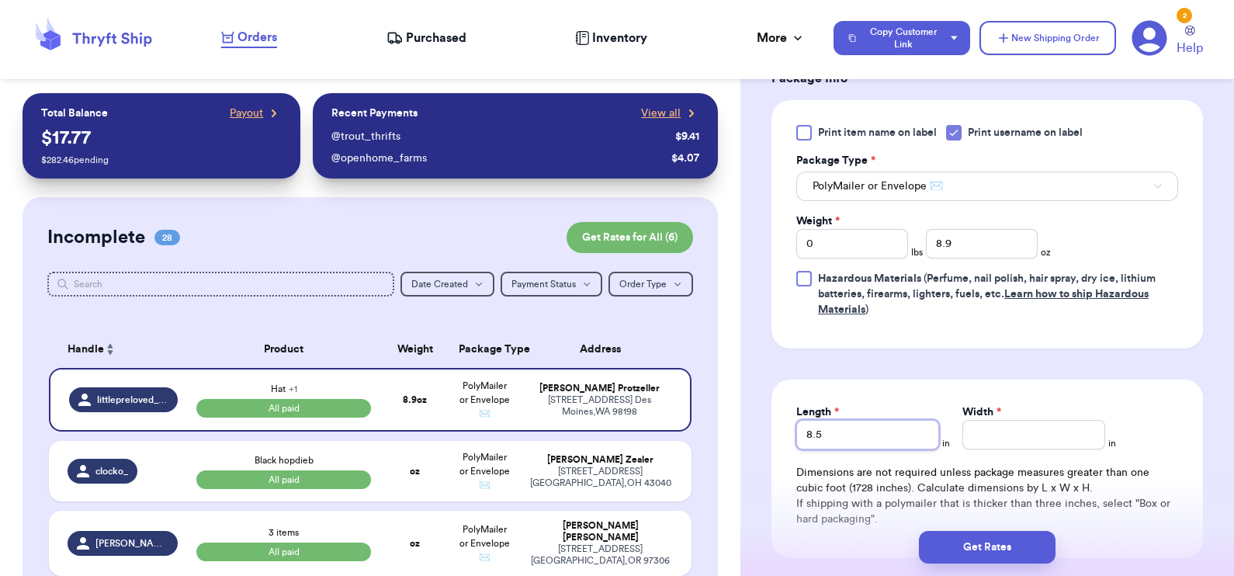
type input "8.5"
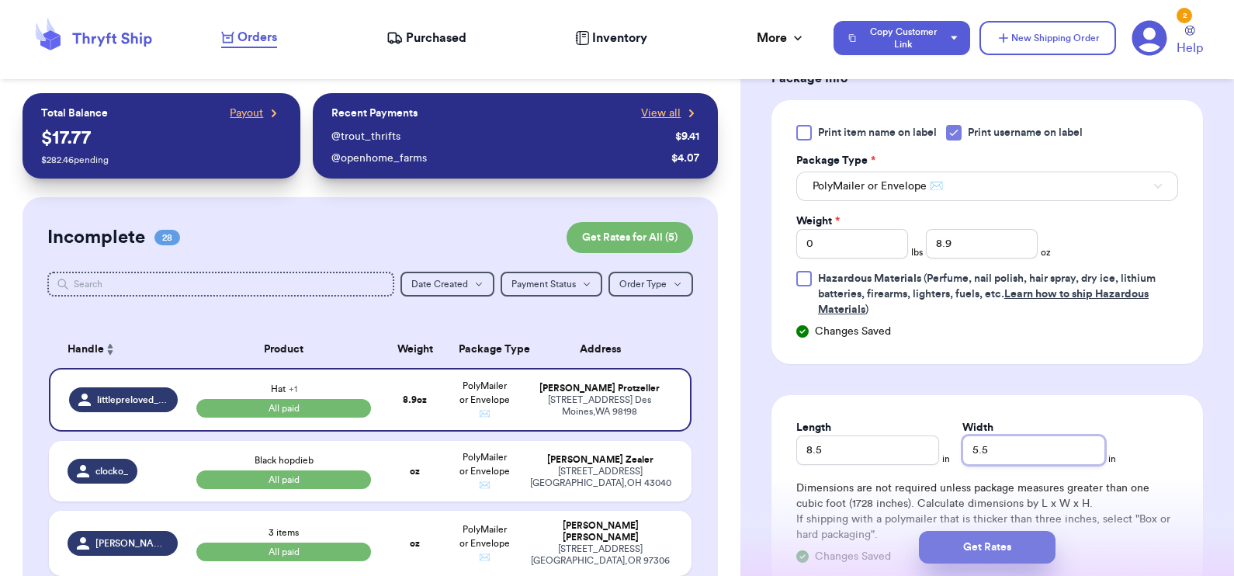
type input "5.5"
click at [1009, 545] on button "Get Rates" at bounding box center [987, 547] width 137 height 33
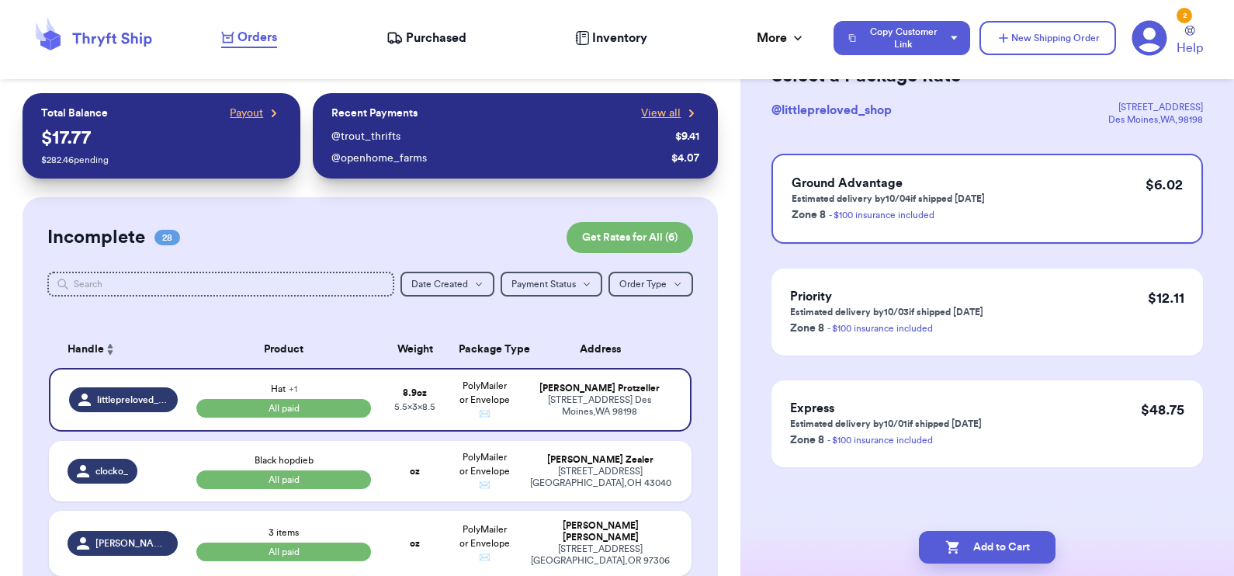
scroll to position [0, 0]
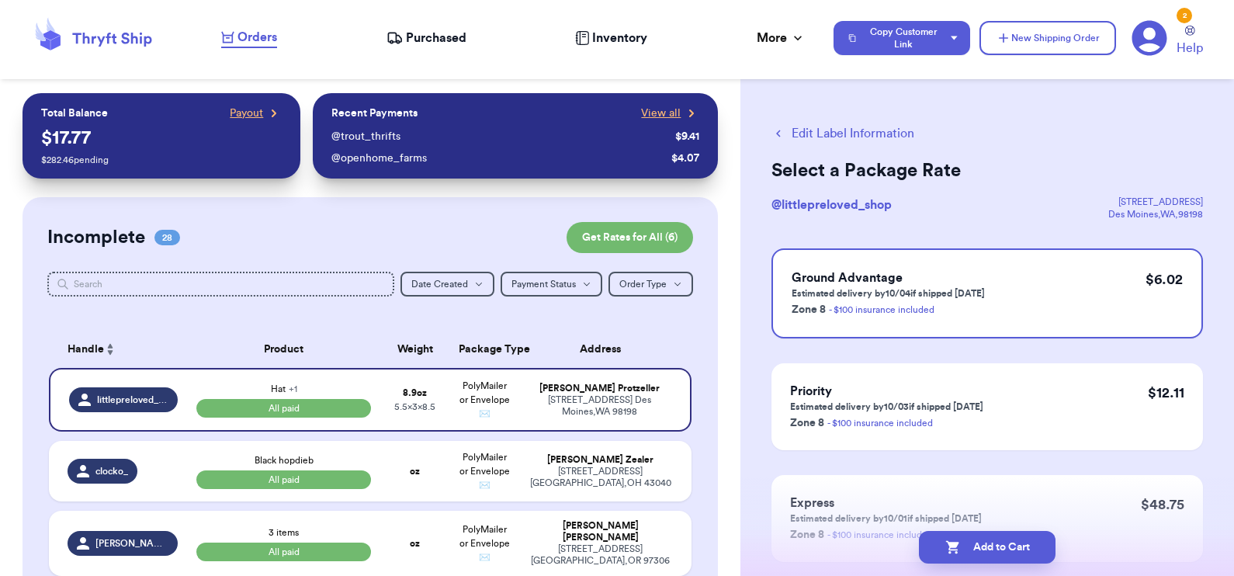
click at [817, 137] on button "Edit Label Information" at bounding box center [842, 133] width 143 height 19
select select "paid"
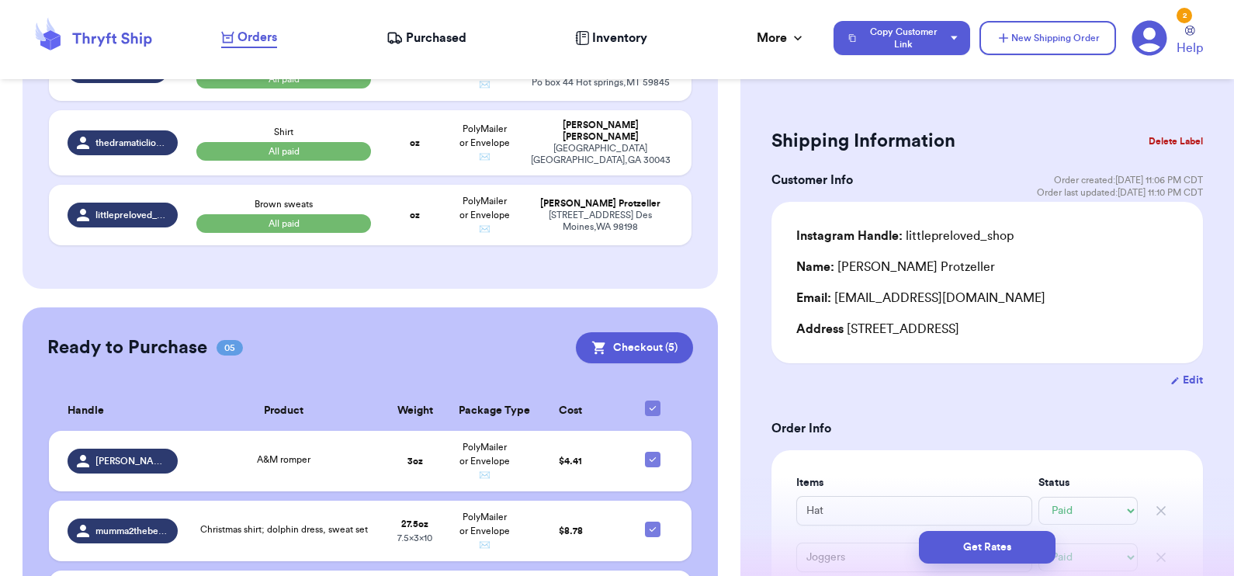
scroll to position [2182, 0]
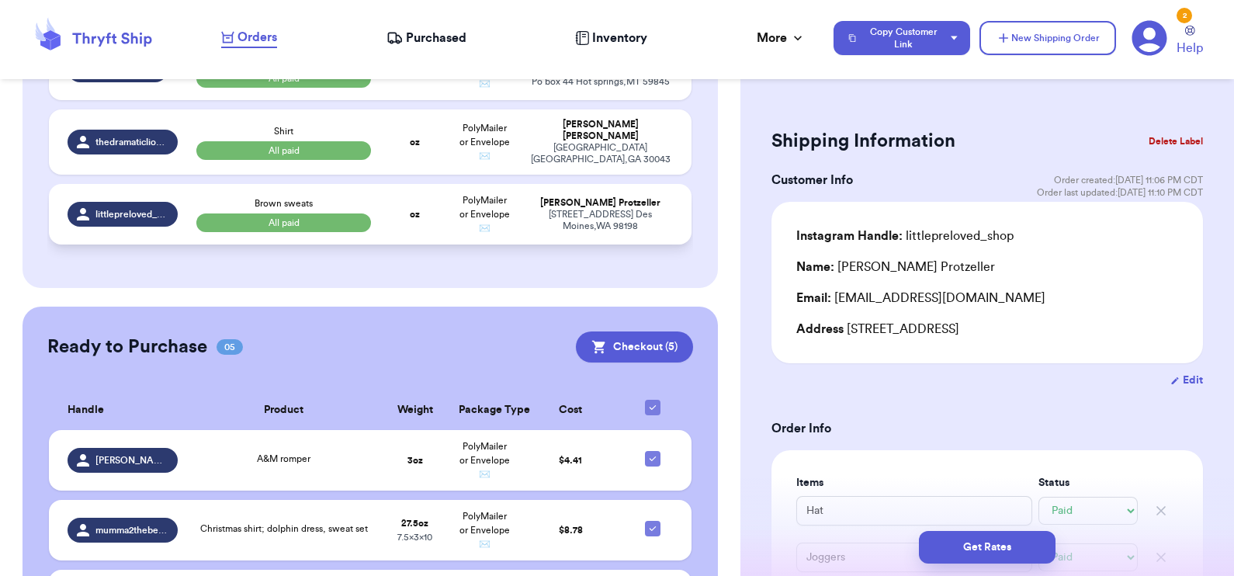
click at [436, 244] on td "oz" at bounding box center [414, 214] width 69 height 61
type input "Brown sweats"
type input "14.5"
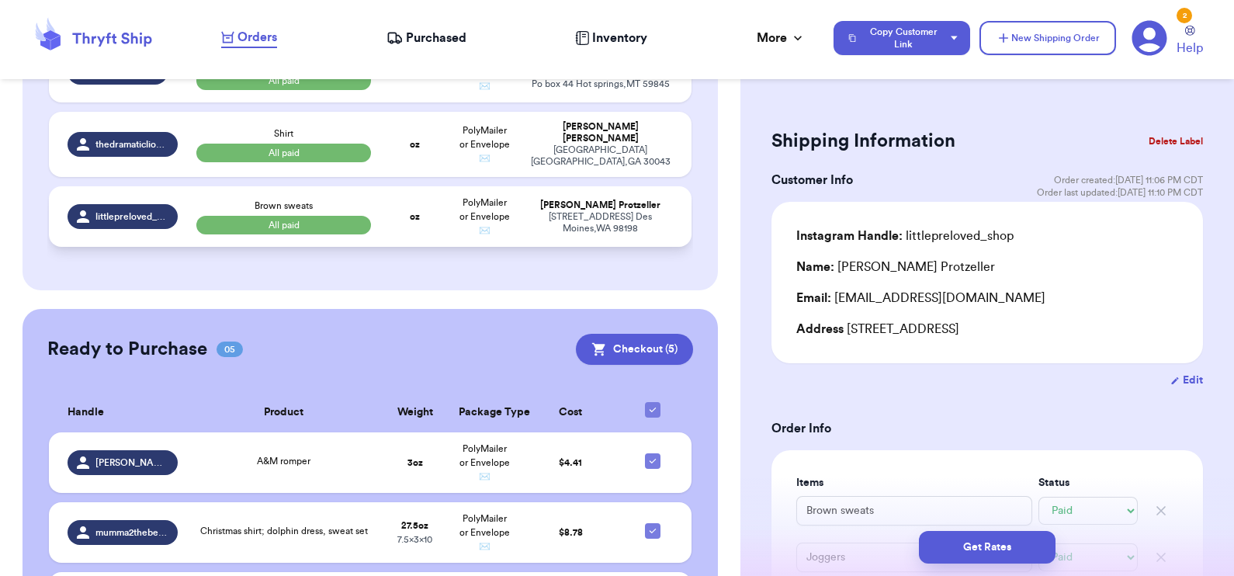
click at [436, 247] on td "oz" at bounding box center [414, 216] width 69 height 61
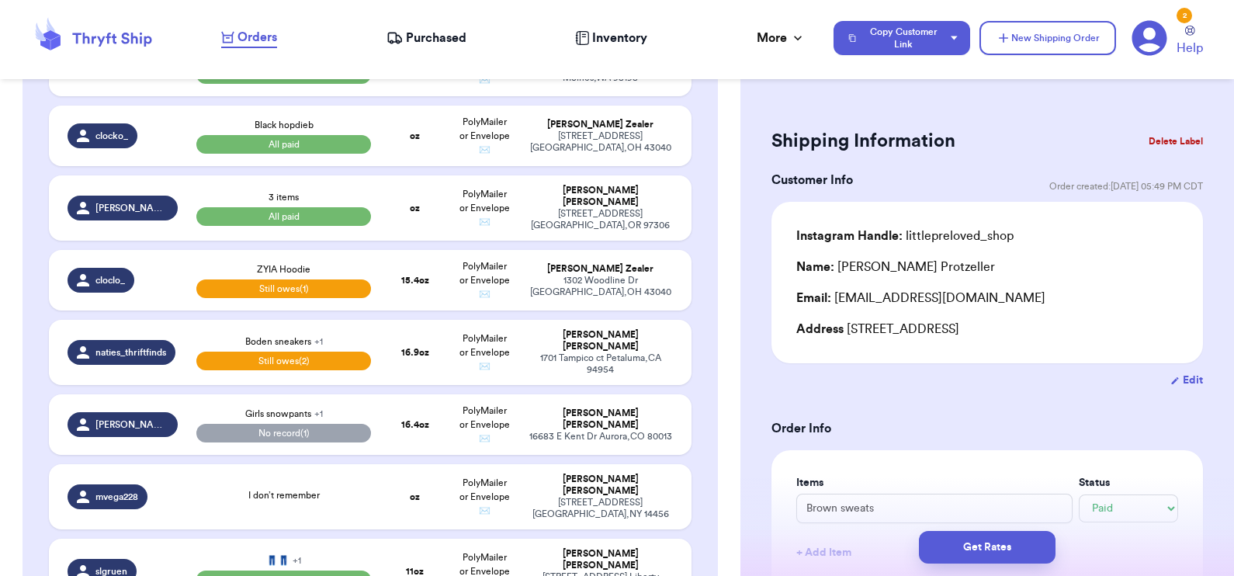
scroll to position [0, 0]
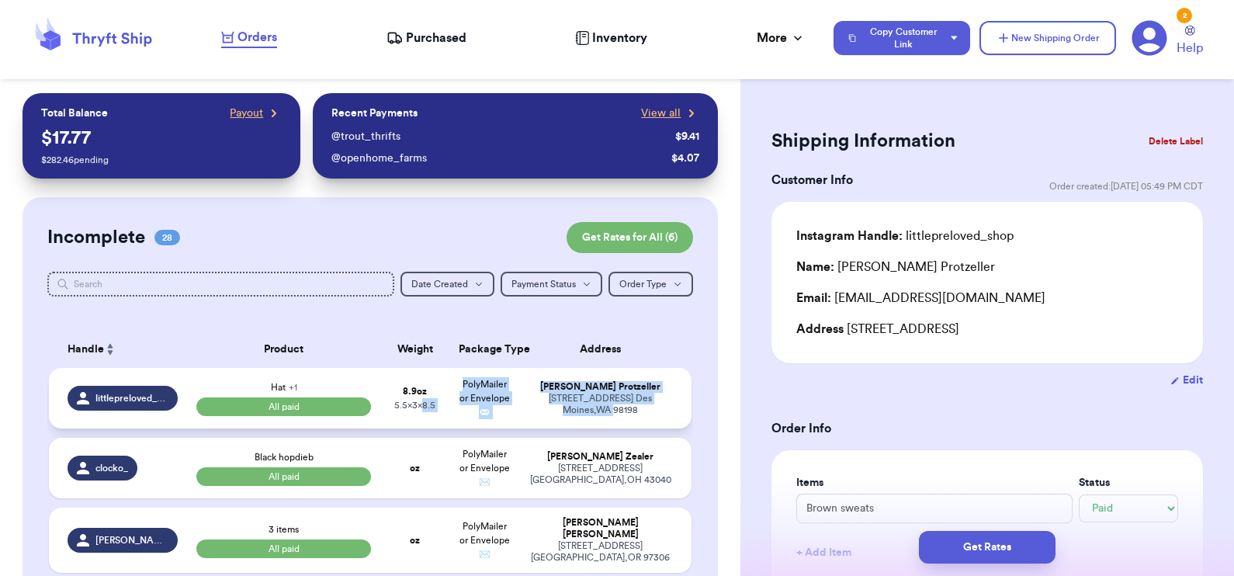
drag, startPoint x: 401, startPoint y: 431, endPoint x: 538, endPoint y: 436, distance: 137.4
click at [538, 428] on tr "littlepreloved_shop Hat + 1 All paid 8.9 oz 5.5 x 3 x 8.5 PolyMailer or Envelop…" at bounding box center [370, 398] width 643 height 61
type input "Hat"
type input "8.9"
type input "8.5"
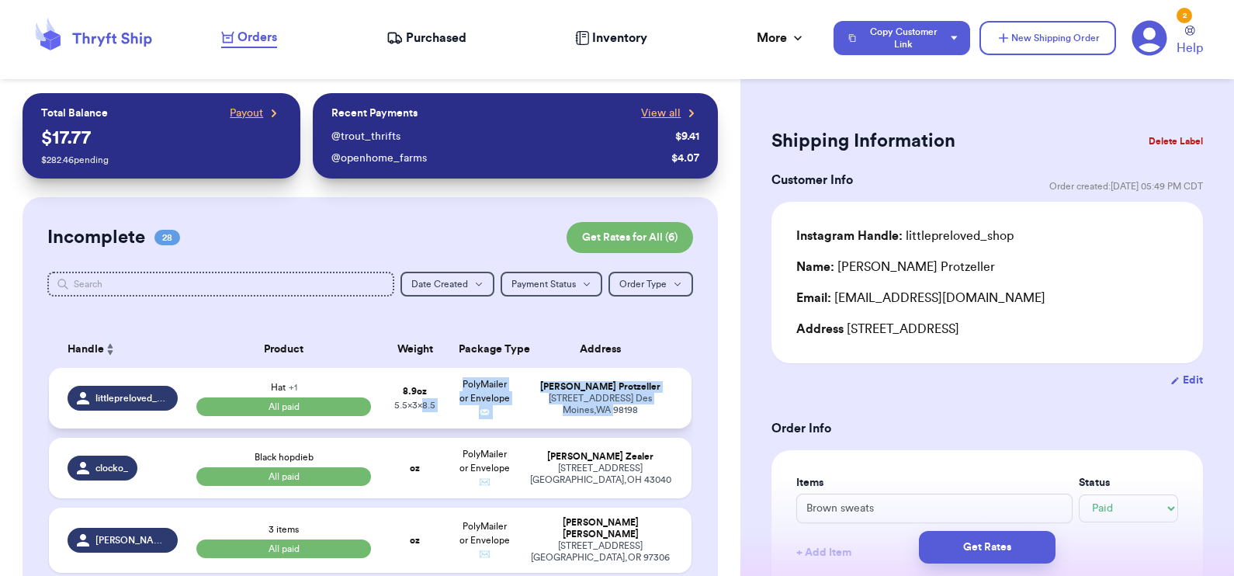
type input "5.5"
type input "0"
select select "paid"
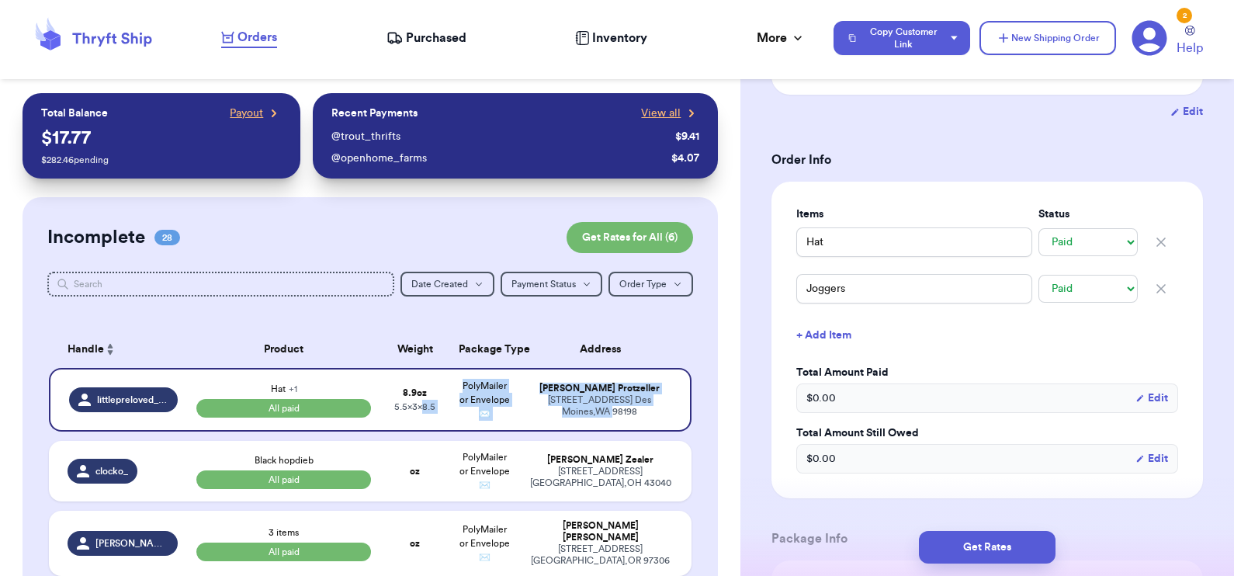
scroll to position [269, 0]
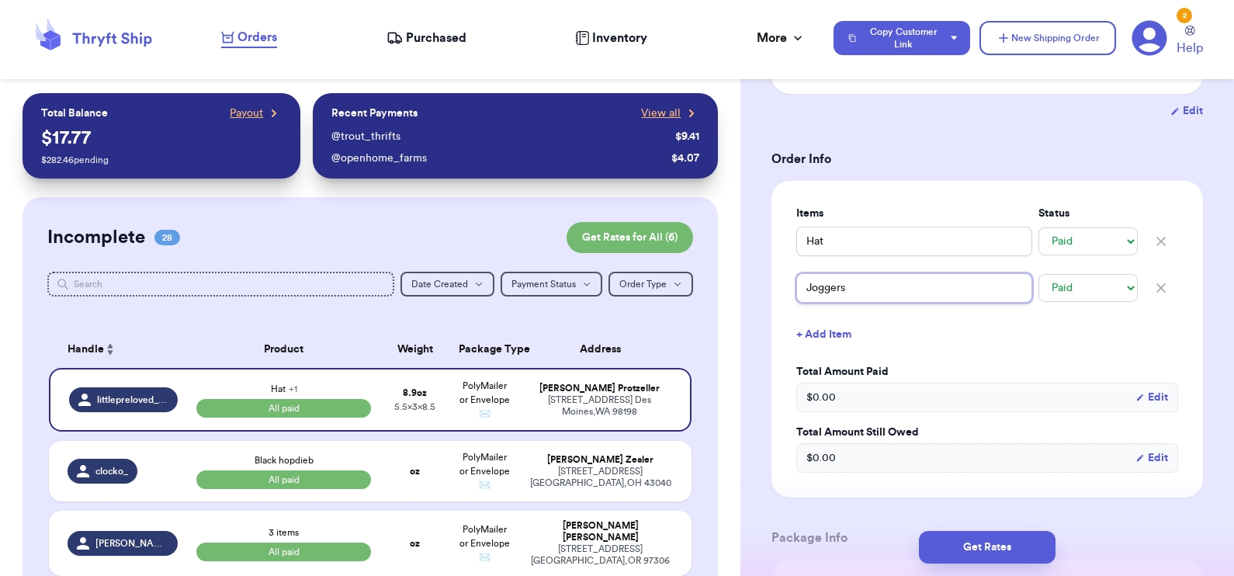
click at [829, 293] on input "Joggers" at bounding box center [914, 287] width 236 height 29
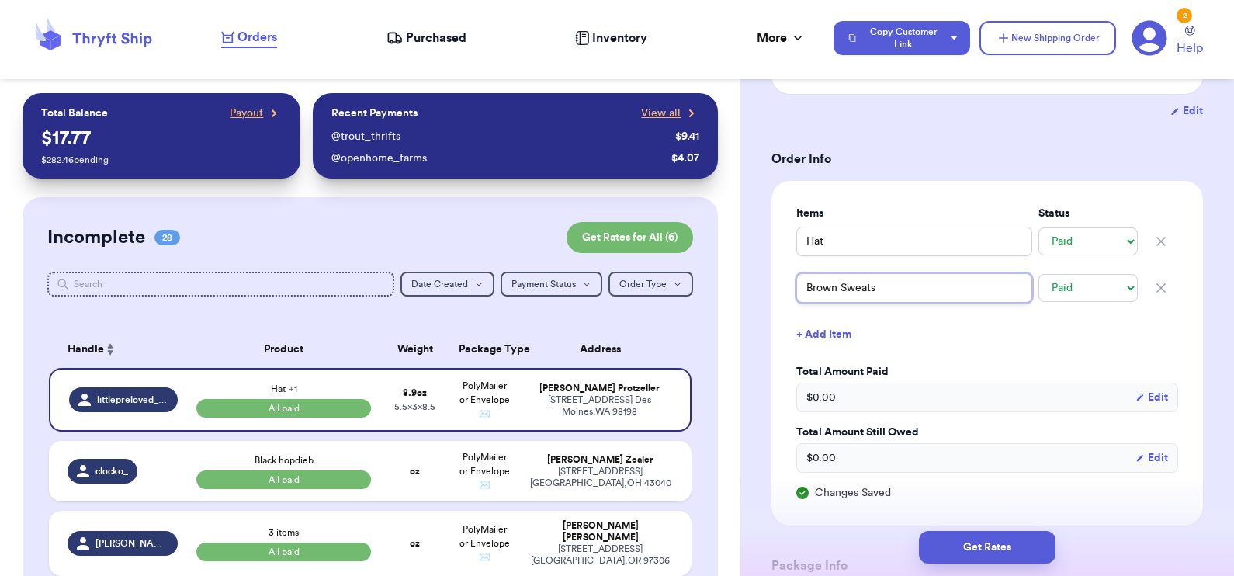
type input "Brown Sweats"
click at [995, 370] on label "Total Amount Paid" at bounding box center [987, 372] width 382 height 16
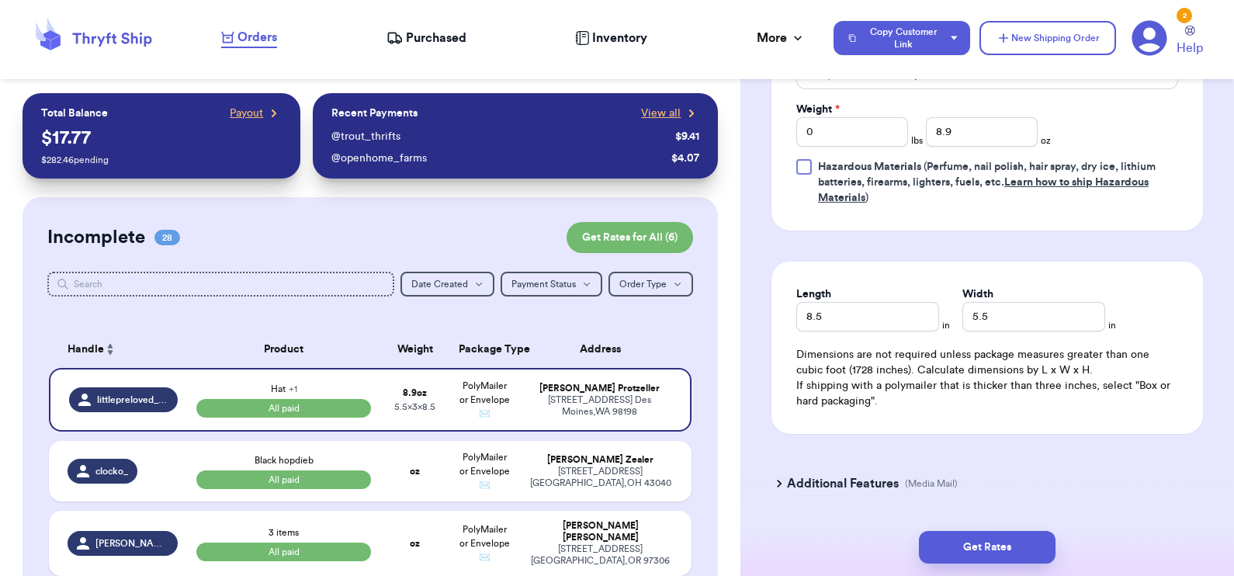
scroll to position [869, 0]
drag, startPoint x: 833, startPoint y: 318, endPoint x: 719, endPoint y: 322, distance: 114.1
click at [719, 322] on div "Customer Link New Order Total Balance Payout $ 17.77 $ 282.46 pending Recent Pa…" at bounding box center [617, 288] width 1234 height 576
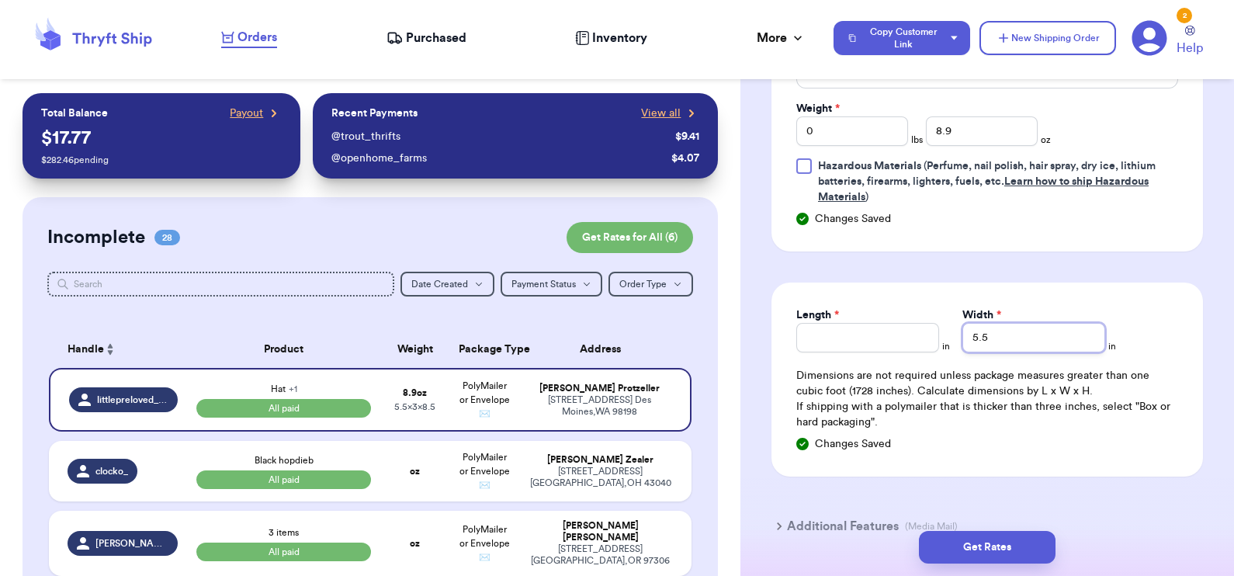
drag, startPoint x: 989, startPoint y: 320, endPoint x: 876, endPoint y: 341, distance: 115.1
click at [876, 341] on div "Length * in Width * 5.5 in" at bounding box center [987, 329] width 382 height 45
click at [1011, 543] on button "Get Rates" at bounding box center [987, 547] width 137 height 33
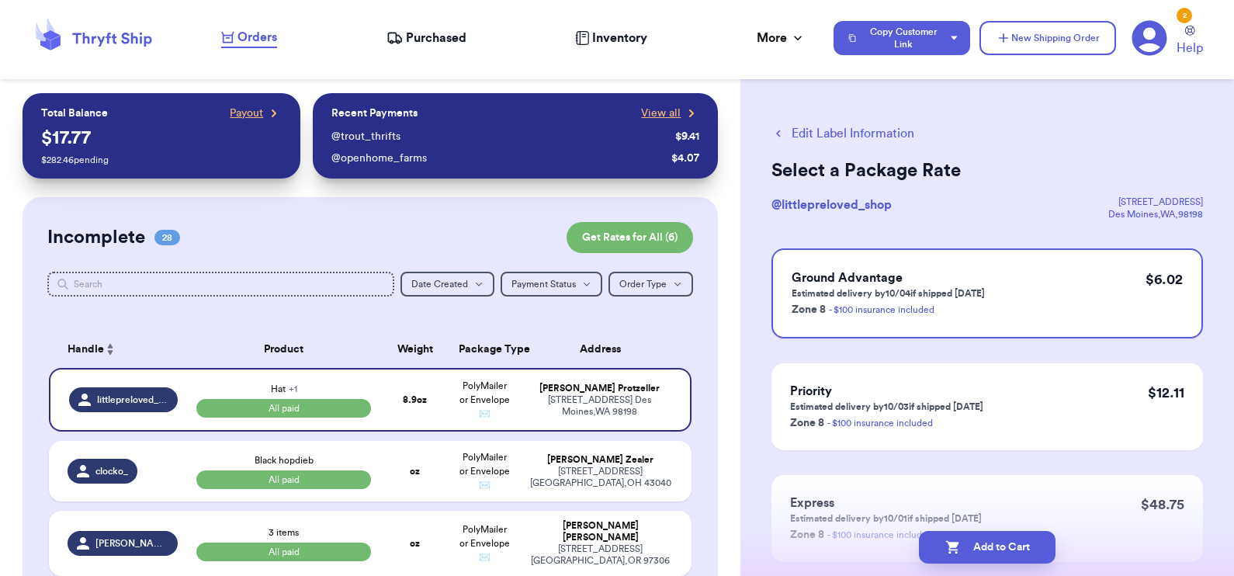
click at [1011, 543] on button "Add to Cart" at bounding box center [987, 547] width 137 height 33
checkbox input "true"
select select "paid"
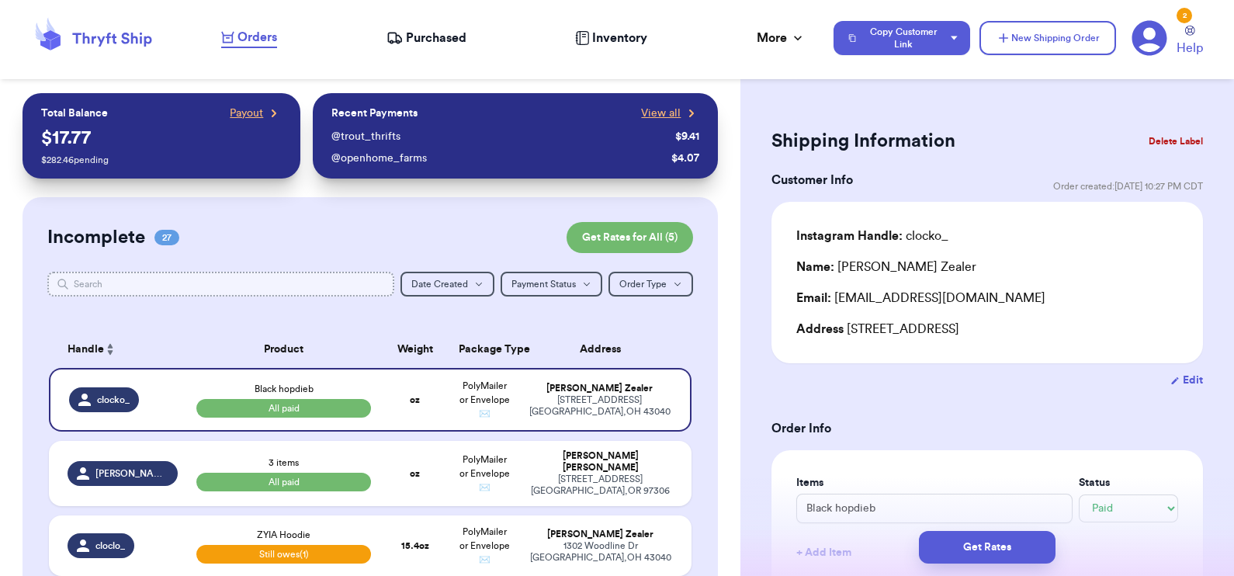
click at [265, 277] on input "text" at bounding box center [221, 284] width 348 height 25
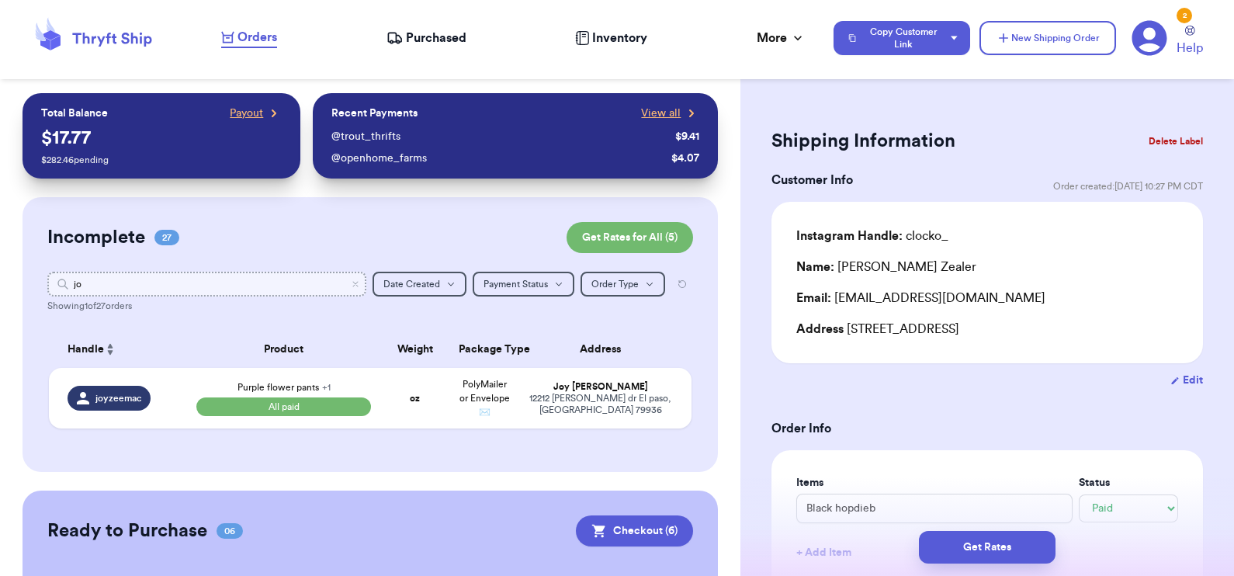
type input "joy"
click at [403, 390] on td "oz" at bounding box center [414, 398] width 69 height 61
type input "Easy peasy shirt"
type input "20.5"
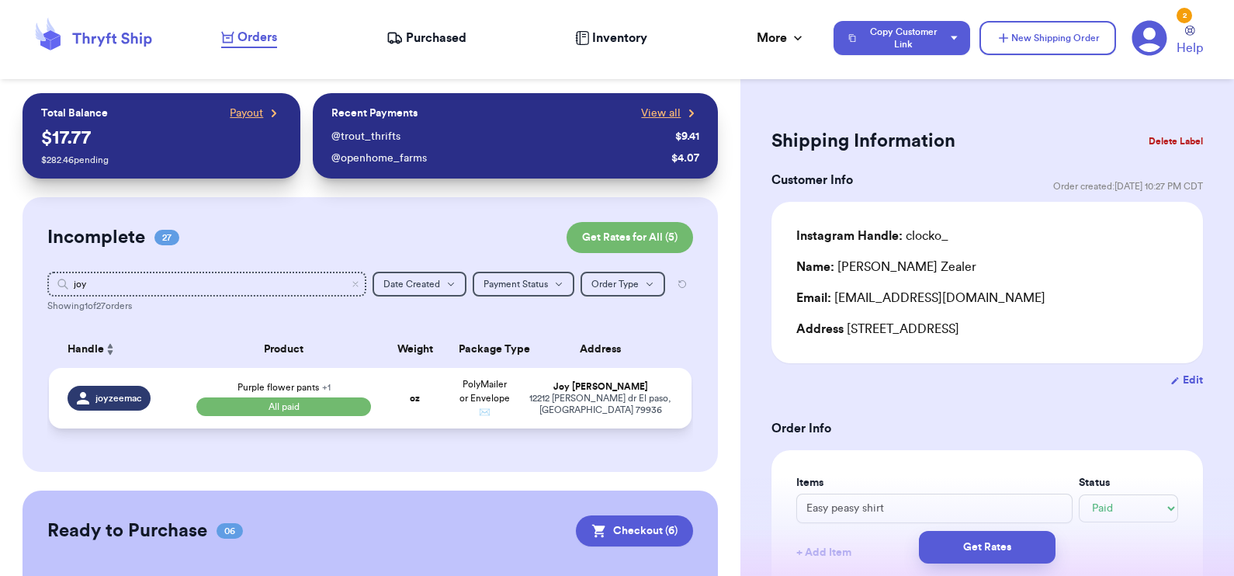
select select "paid"
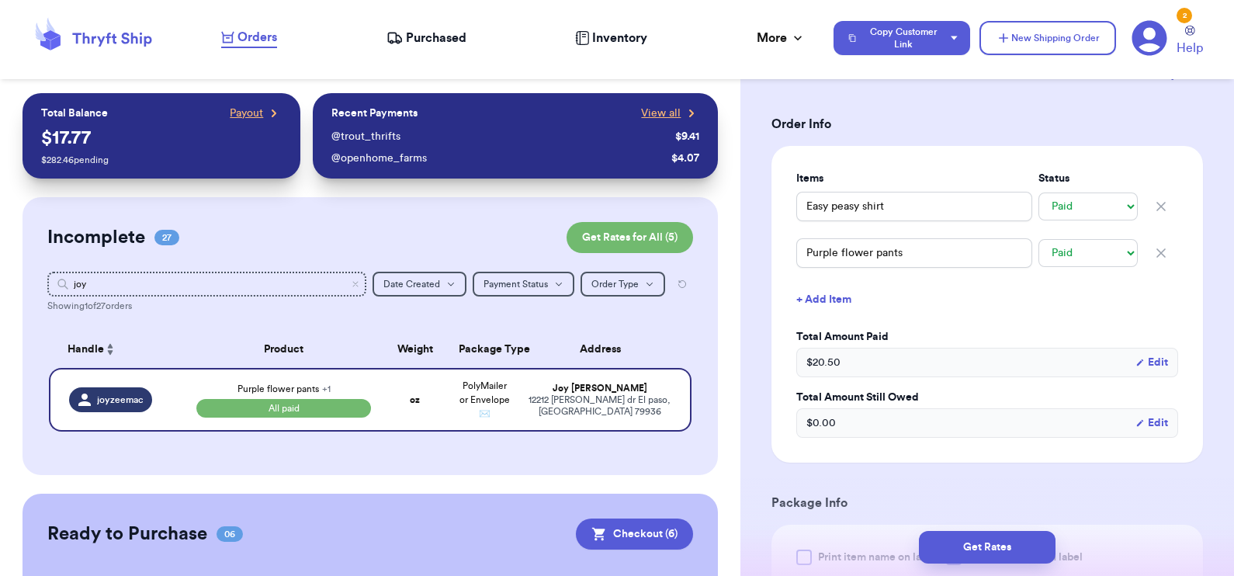
scroll to position [306, 0]
